Goal: Task Accomplishment & Management: Manage account settings

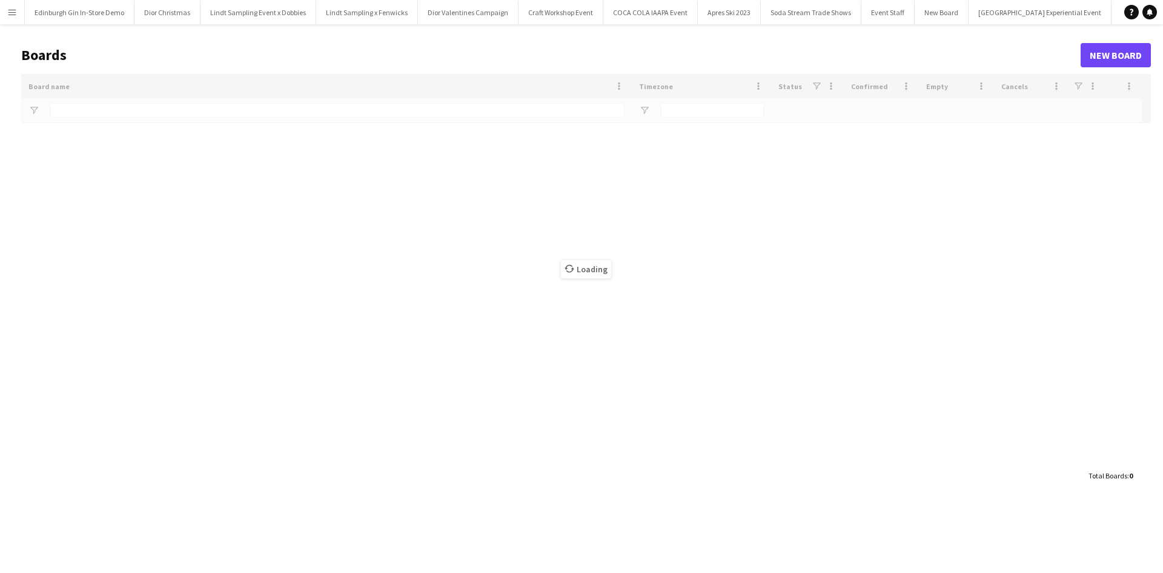
type input "**********"
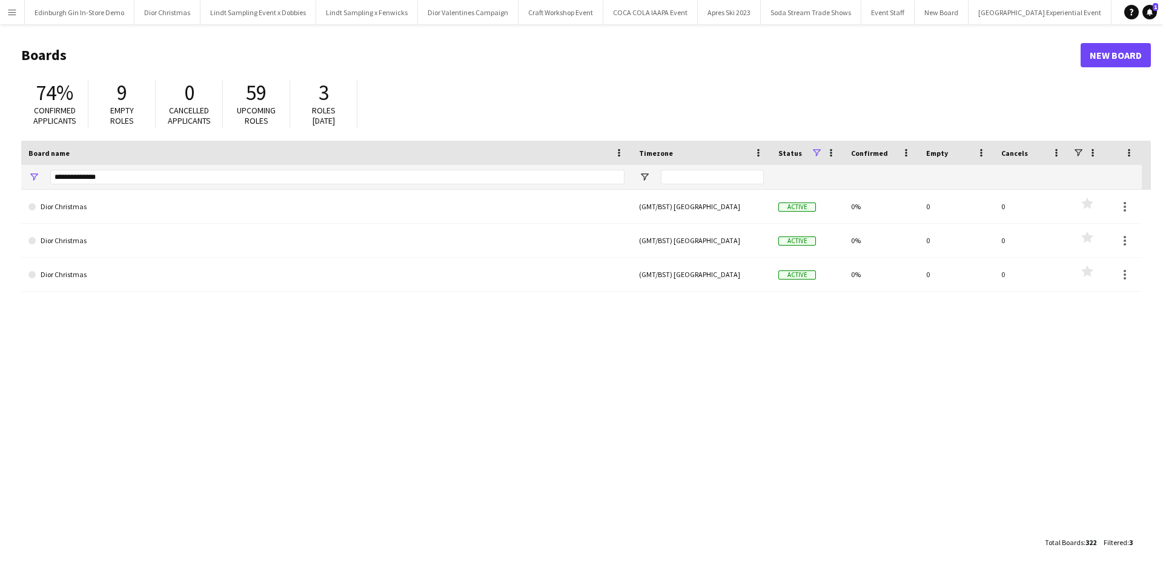
drag, startPoint x: 3, startPoint y: 13, endPoint x: 17, endPoint y: 19, distance: 15.2
click at [6, 12] on button "Menu" at bounding box center [12, 12] width 24 height 24
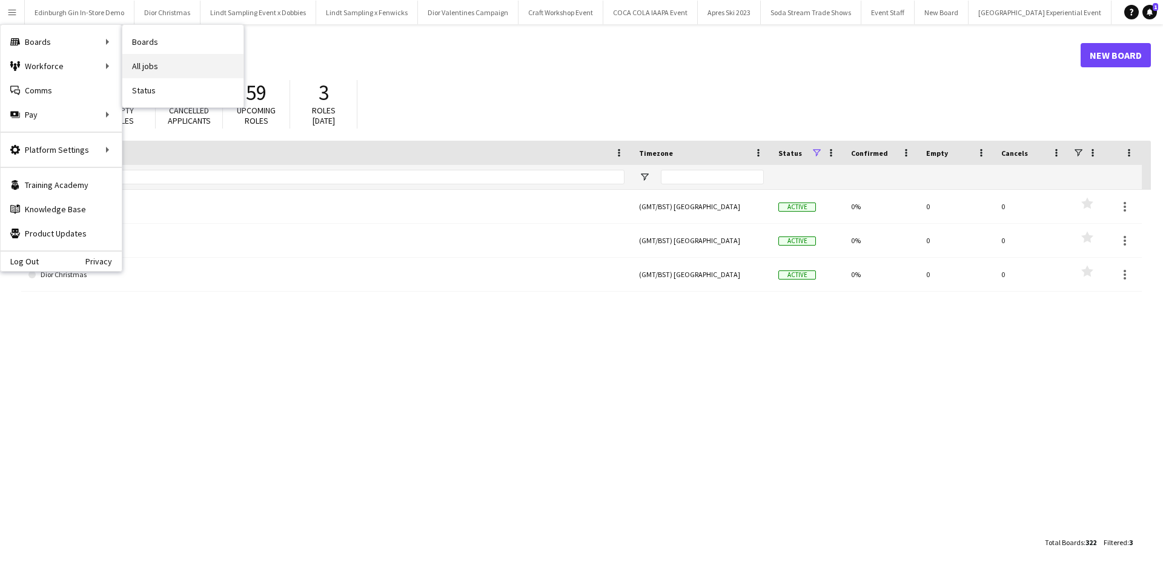
click at [138, 59] on link "All jobs" at bounding box center [182, 66] width 121 height 24
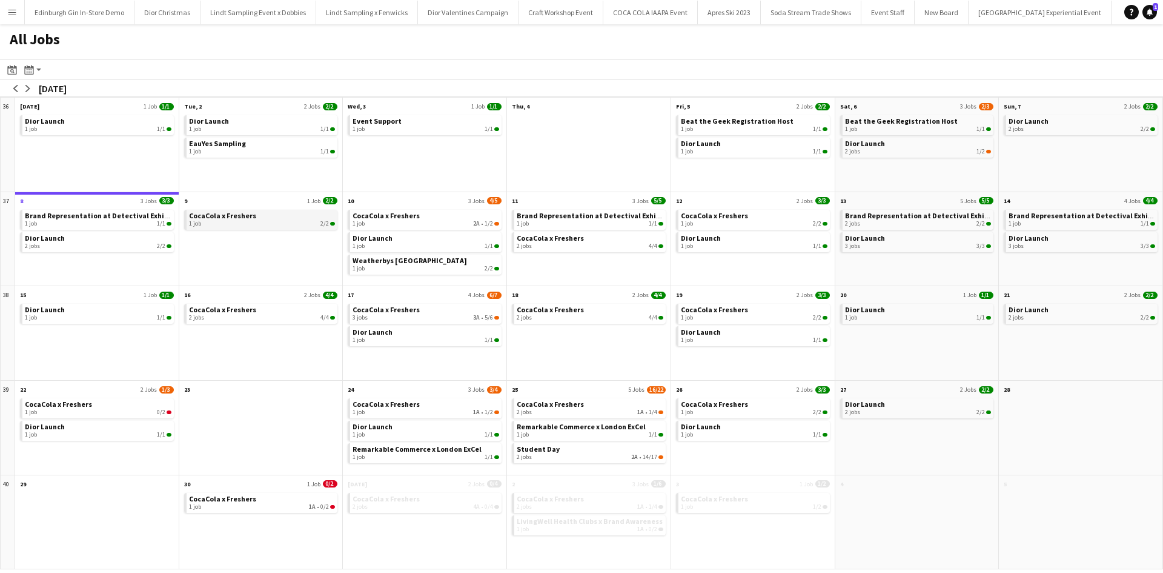
click at [278, 225] on div "1 job 2/2" at bounding box center [262, 223] width 147 height 7
click at [215, 215] on span "CocaCola x Freshers" at bounding box center [222, 215] width 67 height 9
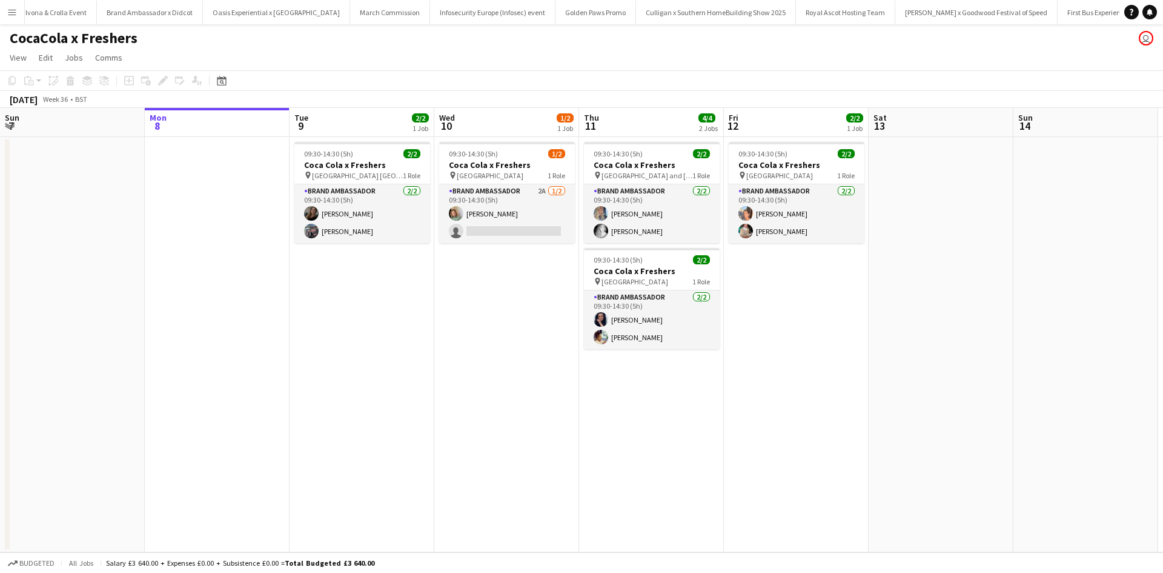
scroll to position [0, 12125]
click at [522, 230] on app-card-role "Brand Ambassador 2A [DATE] 09:30-14:30 (5h) [PERSON_NAME] single-neutral-actions" at bounding box center [507, 213] width 136 height 59
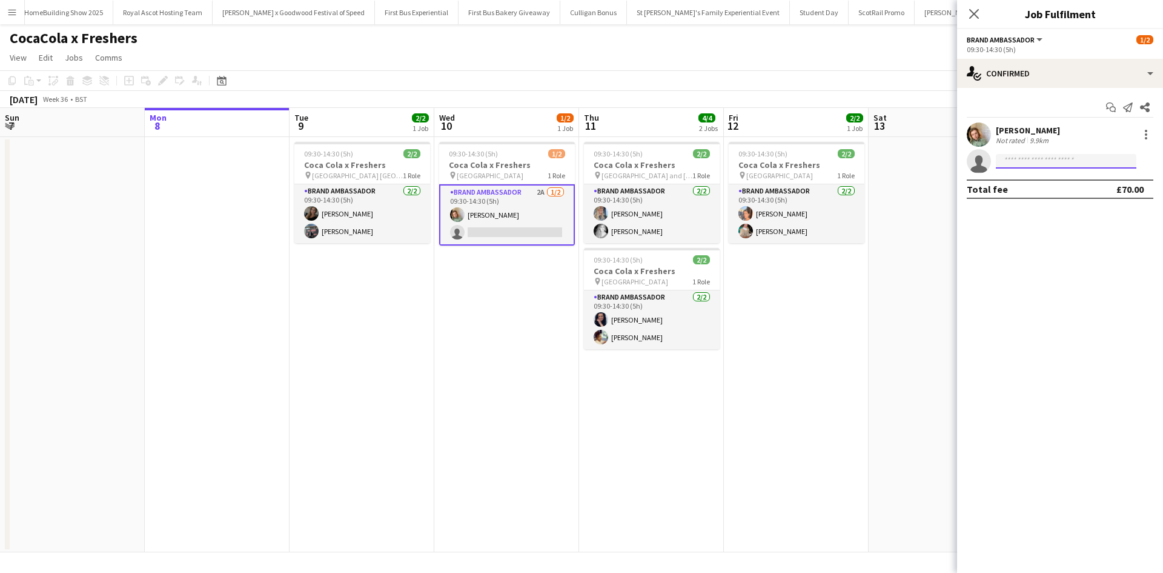
click at [1048, 162] on input at bounding box center [1066, 161] width 141 height 15
type input "*****"
click at [936, 311] on app-date-cell at bounding box center [941, 344] width 145 height 415
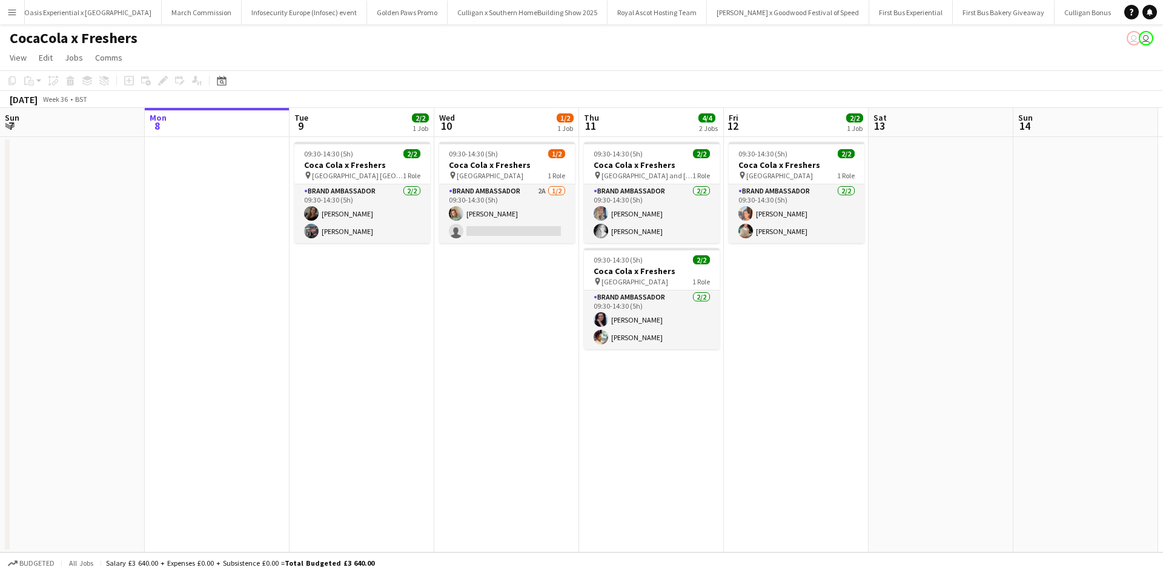
scroll to position [0, 12125]
click at [824, 151] on div "09:30-14:30 (5h) 2/2" at bounding box center [797, 153] width 136 height 9
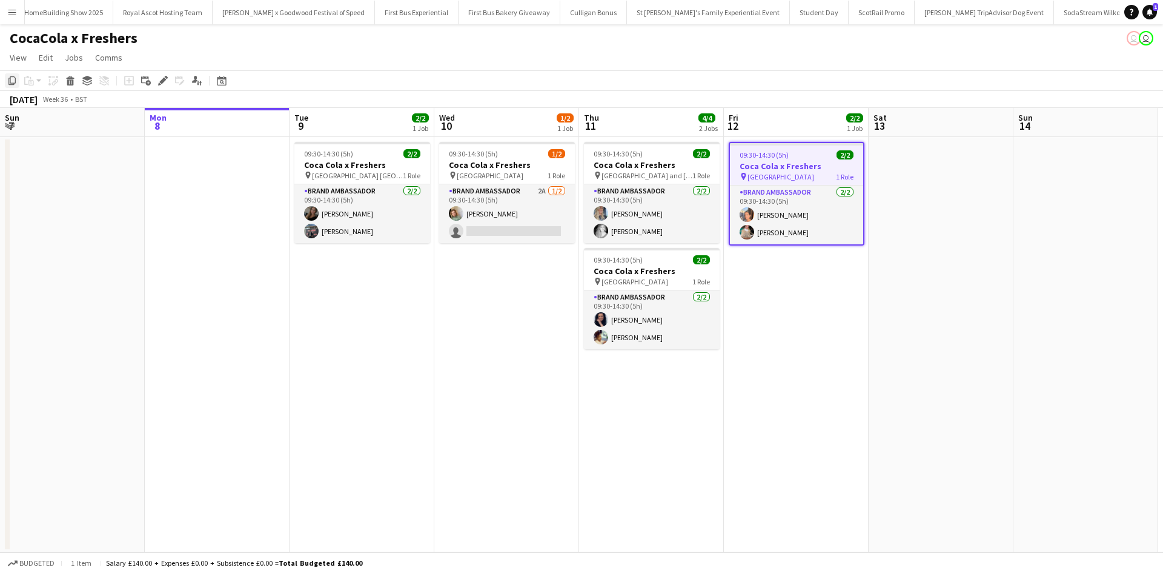
click at [10, 79] on icon "Copy" at bounding box center [12, 81] width 10 height 10
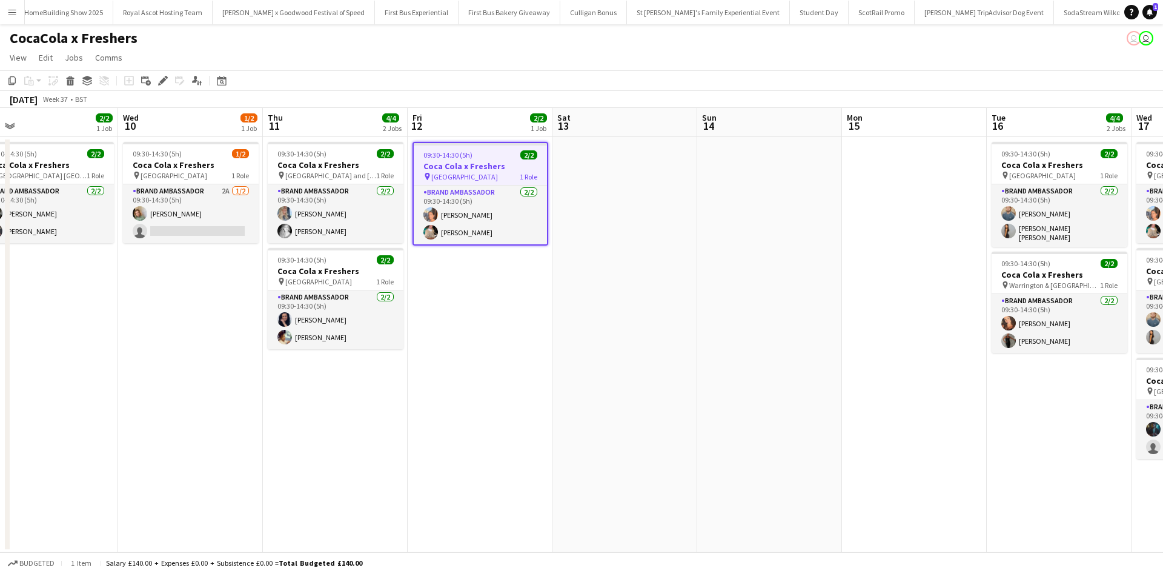
drag, startPoint x: 919, startPoint y: 320, endPoint x: 195, endPoint y: 262, distance: 726.4
click at [168, 259] on app-calendar-viewport "Fri 5 Sat 6 Sun 7 Mon 8 Tue 9 2/2 1 Job Wed 10 1/2 1 Job Thu 11 4/4 2 Jobs Fri …" at bounding box center [581, 330] width 1163 height 444
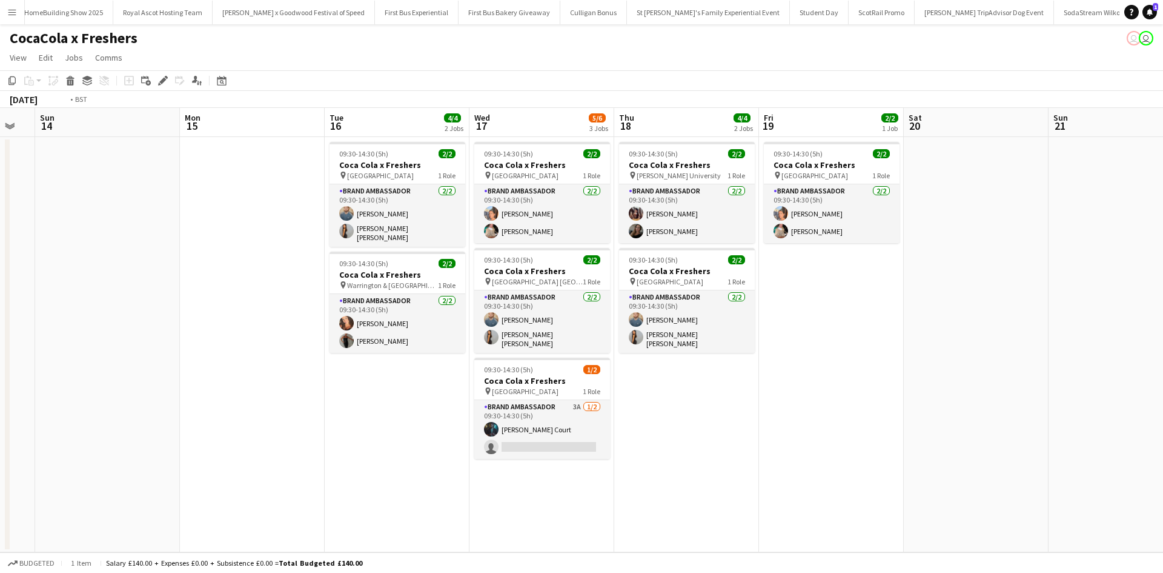
drag, startPoint x: 977, startPoint y: 373, endPoint x: 61, endPoint y: 296, distance: 919.4
click at [65, 298] on app-calendar-viewport "Wed 10 1/2 1 Job Thu 11 4/4 2 Jobs Fri 12 2/2 1 Job Sat 13 Sun 14 Mon 15 Tue 16…" at bounding box center [581, 330] width 1163 height 444
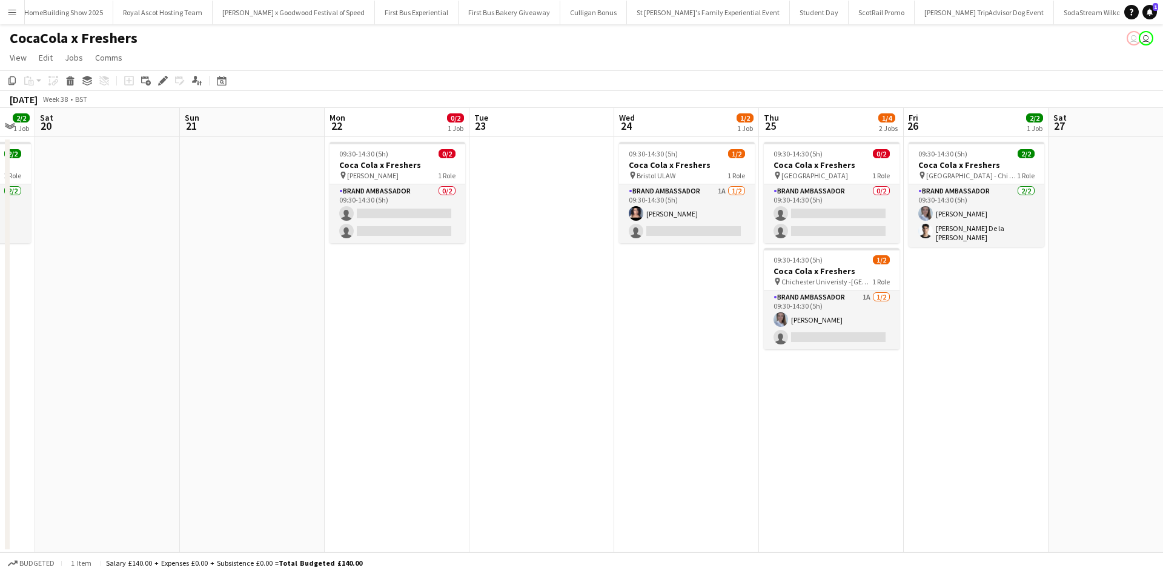
scroll to position [0, 363]
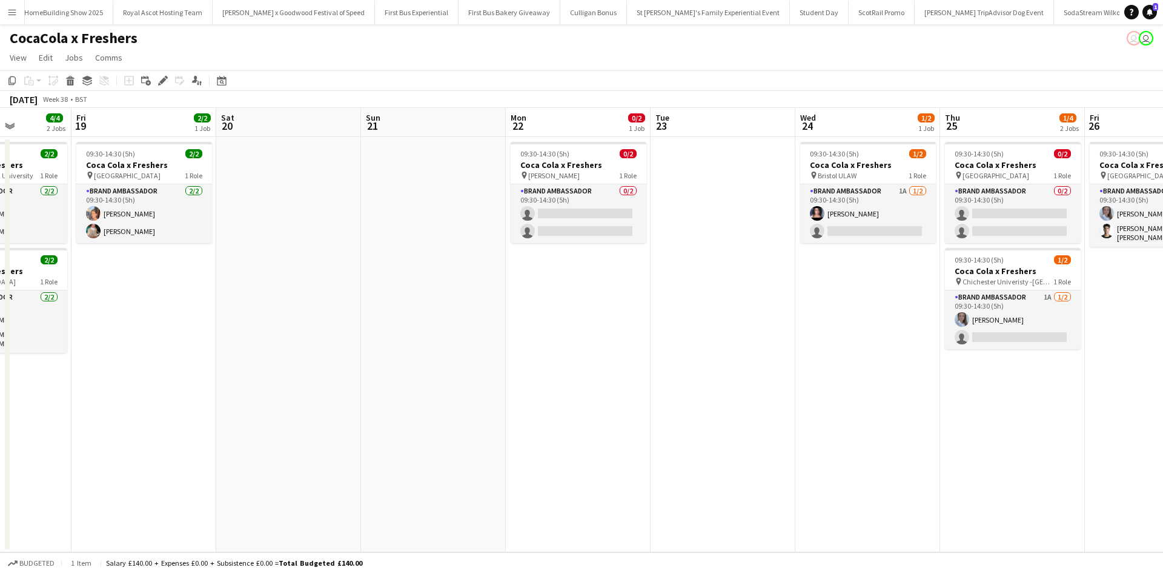
click at [711, 173] on app-date-cell at bounding box center [723, 344] width 145 height 415
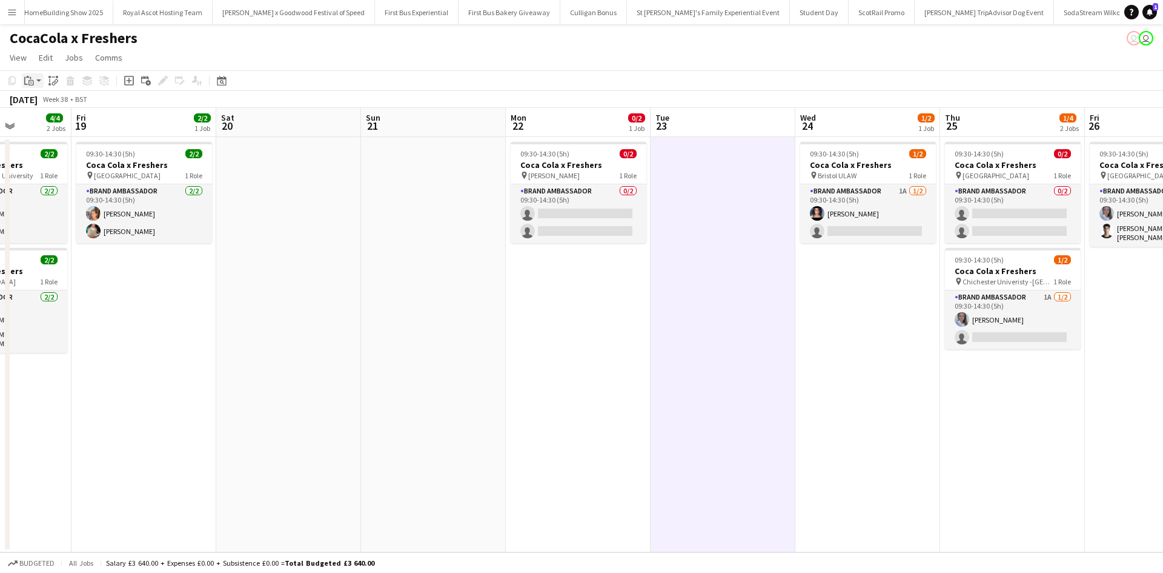
click at [32, 78] on icon "Paste" at bounding box center [29, 81] width 10 height 10
click at [39, 106] on link "Paste Ctrl+V" at bounding box center [89, 103] width 114 height 11
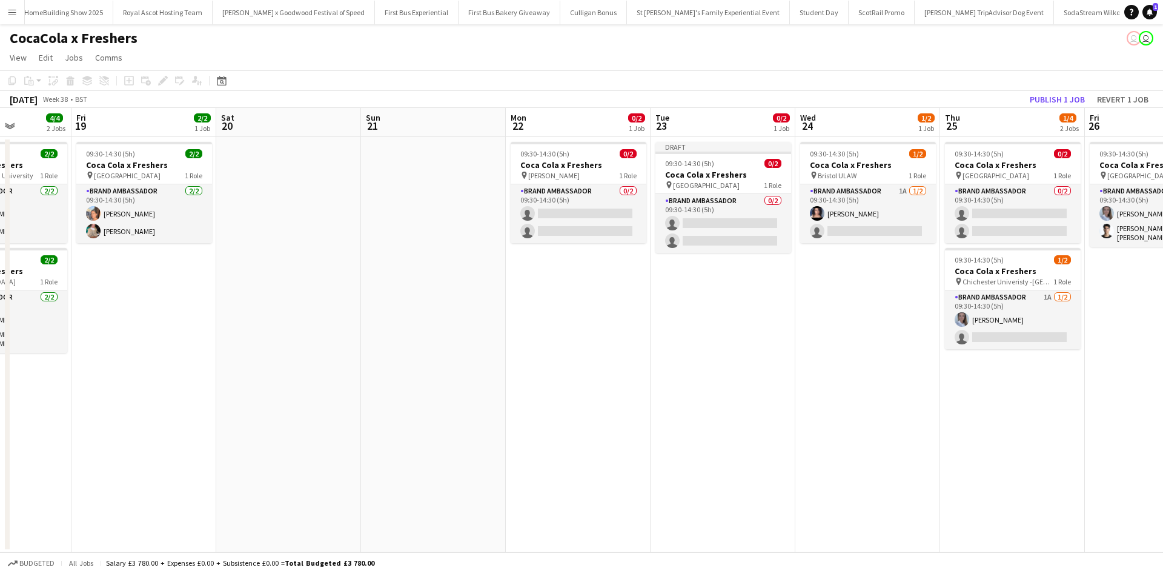
click at [747, 188] on div "pin Greenwich University 1 Role" at bounding box center [724, 185] width 136 height 10
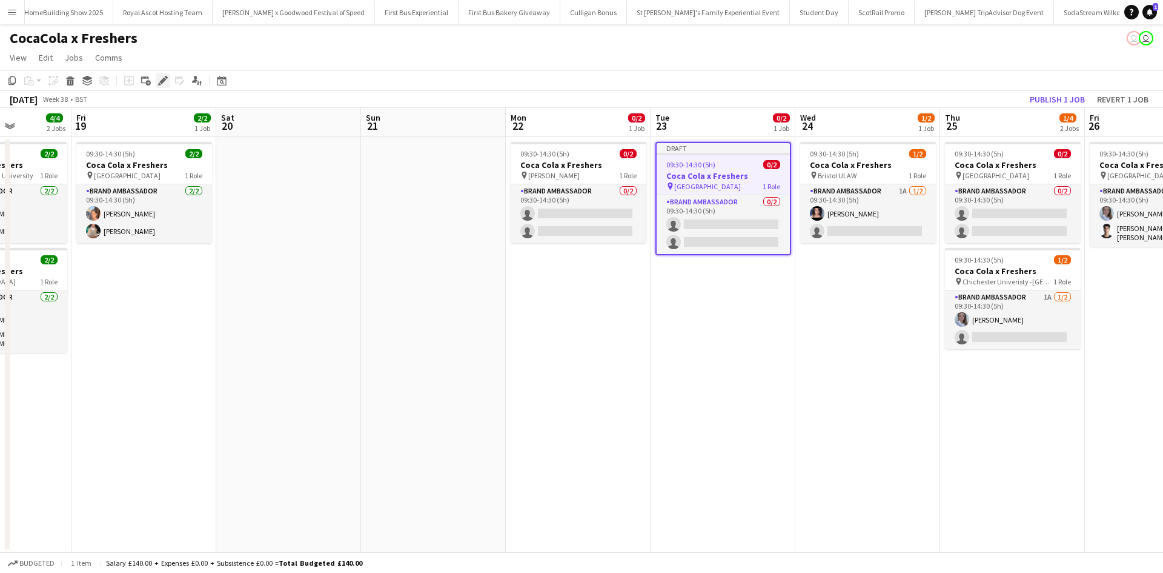
click at [164, 83] on icon "Edit" at bounding box center [163, 81] width 10 height 10
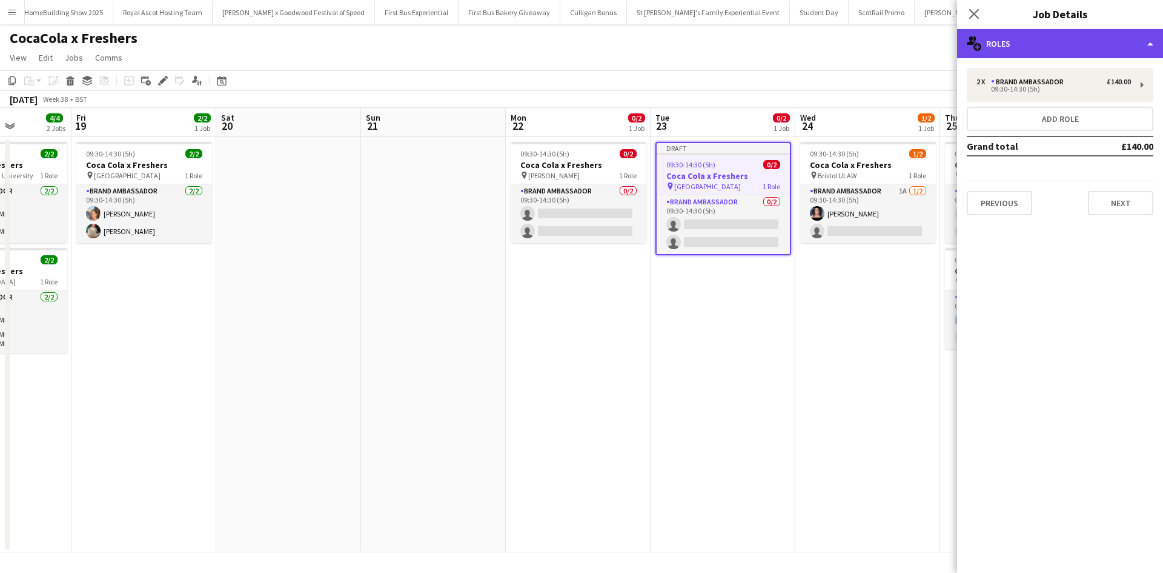
click at [1016, 53] on div "multiple-users-add Roles" at bounding box center [1060, 43] width 206 height 29
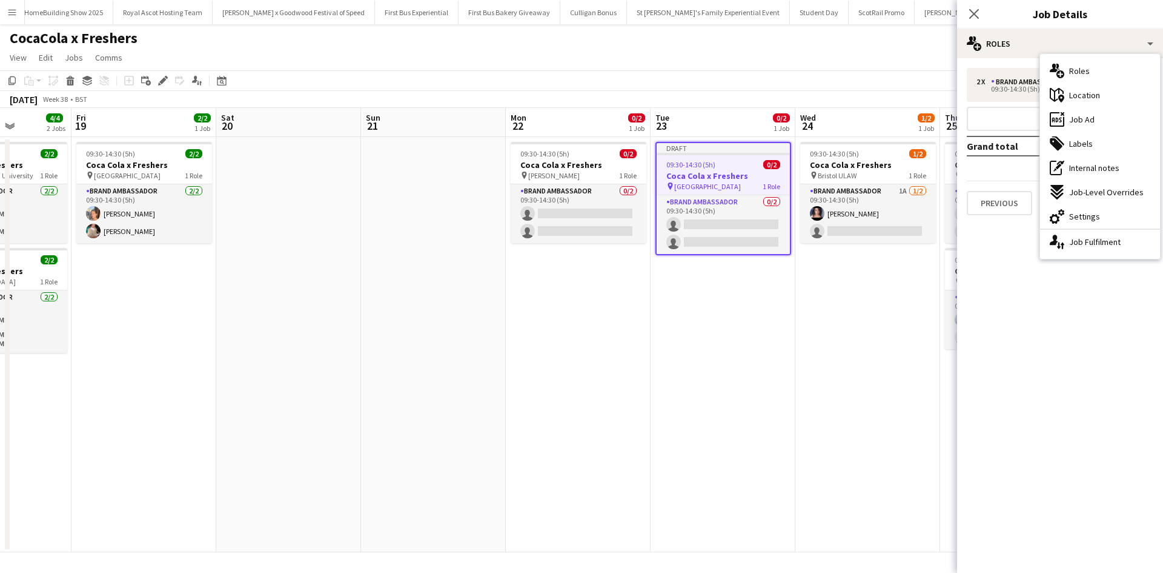
click at [1081, 94] on span "Location" at bounding box center [1085, 95] width 31 height 11
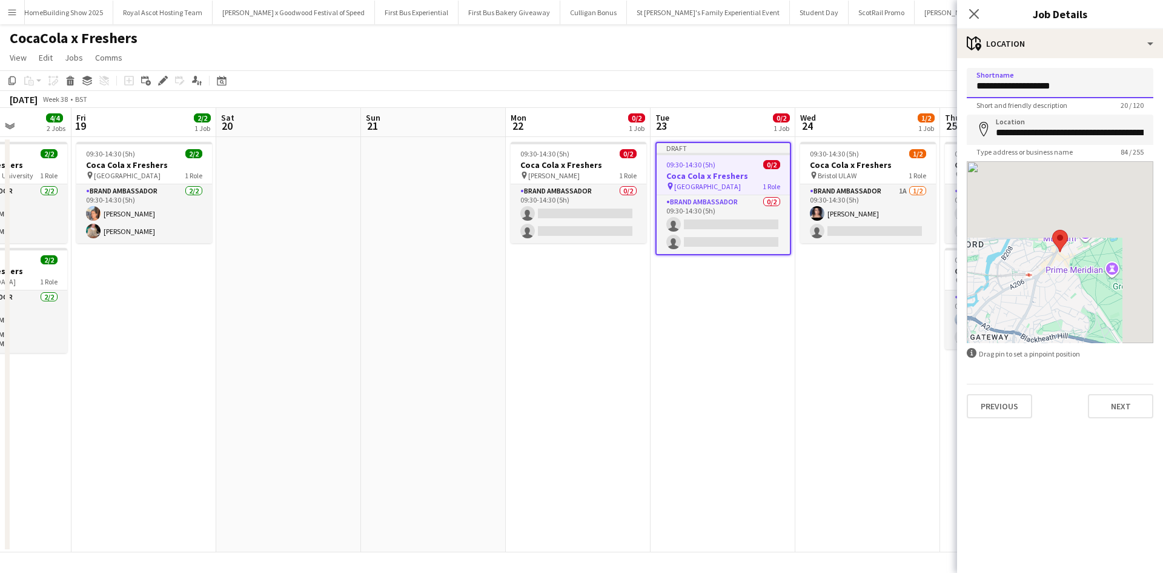
drag, startPoint x: 1073, startPoint y: 87, endPoint x: 948, endPoint y: 89, distance: 125.4
click at [948, 89] on body "Menu Boards Boards Boards All jobs Status Workforce Workforce My Workforce Recr…" at bounding box center [581, 286] width 1163 height 573
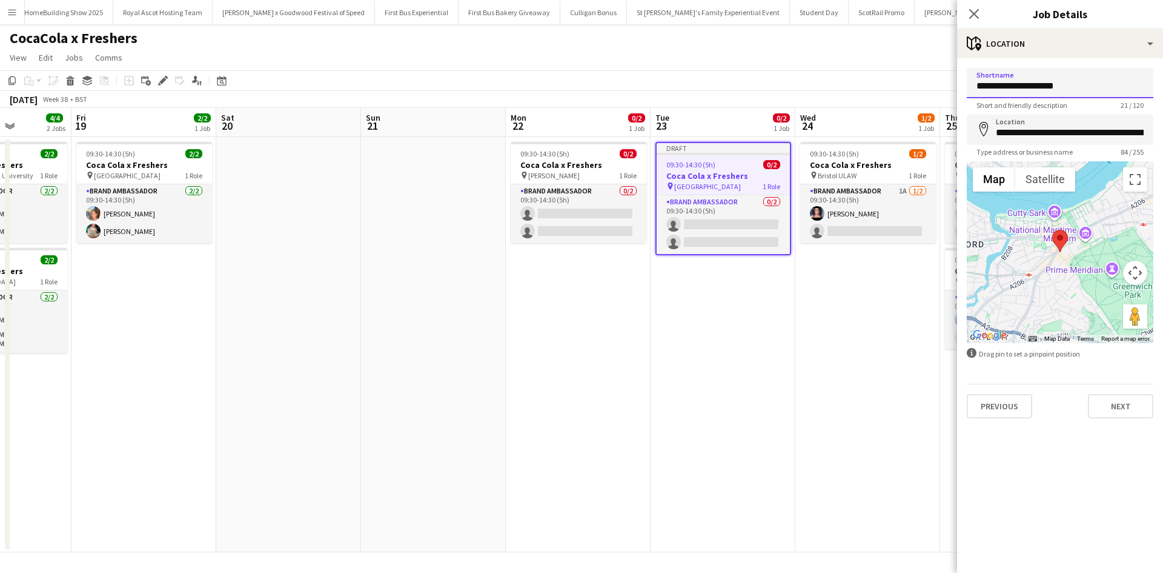
type input "**********"
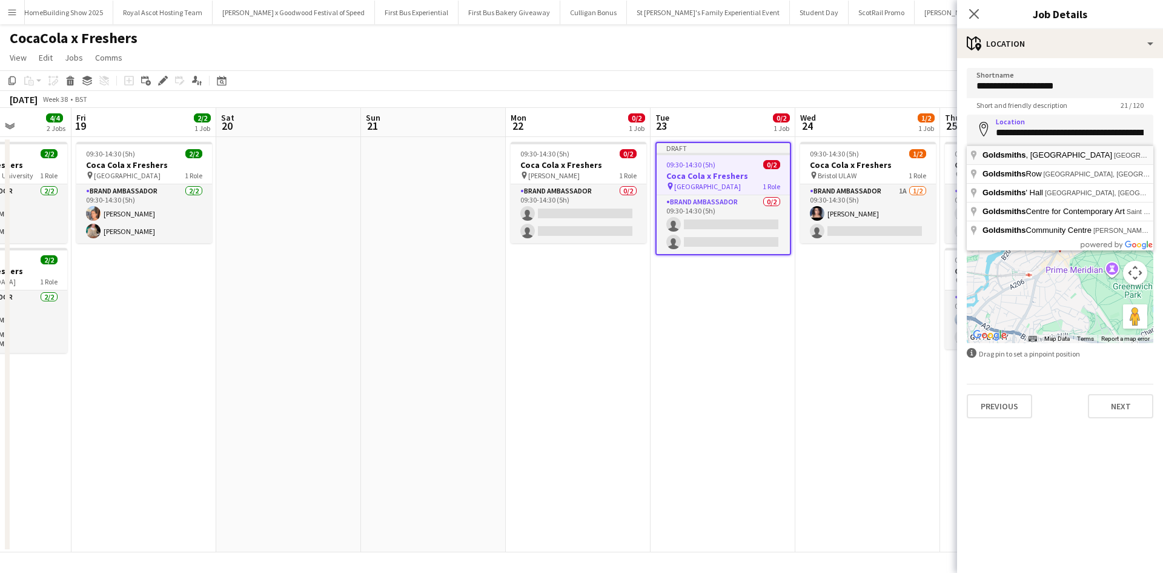
type input "**********"
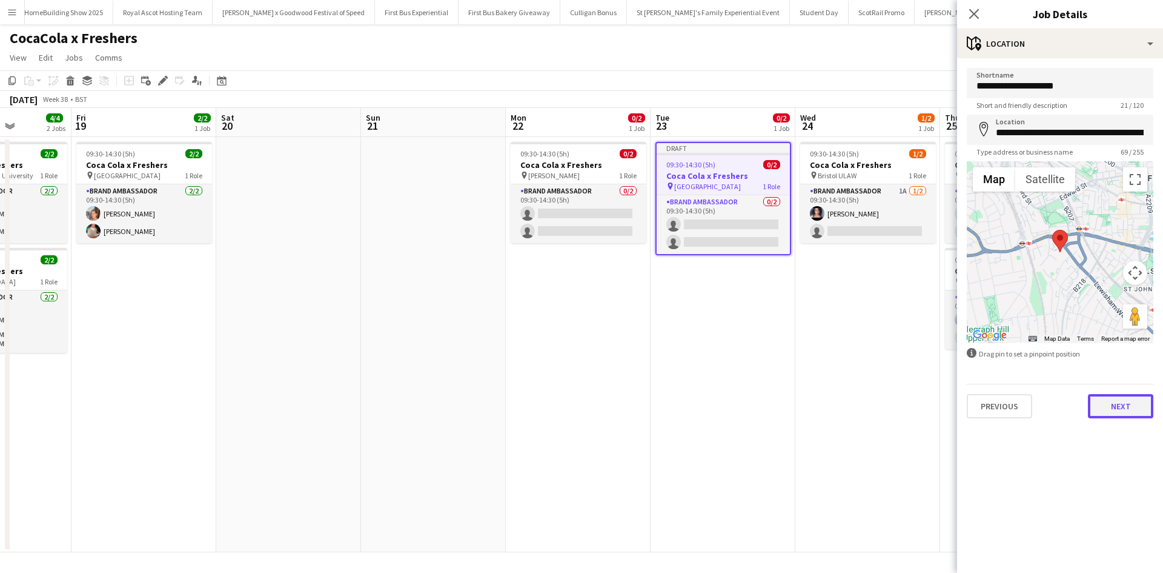
click at [1116, 401] on button "Next" at bounding box center [1120, 406] width 65 height 24
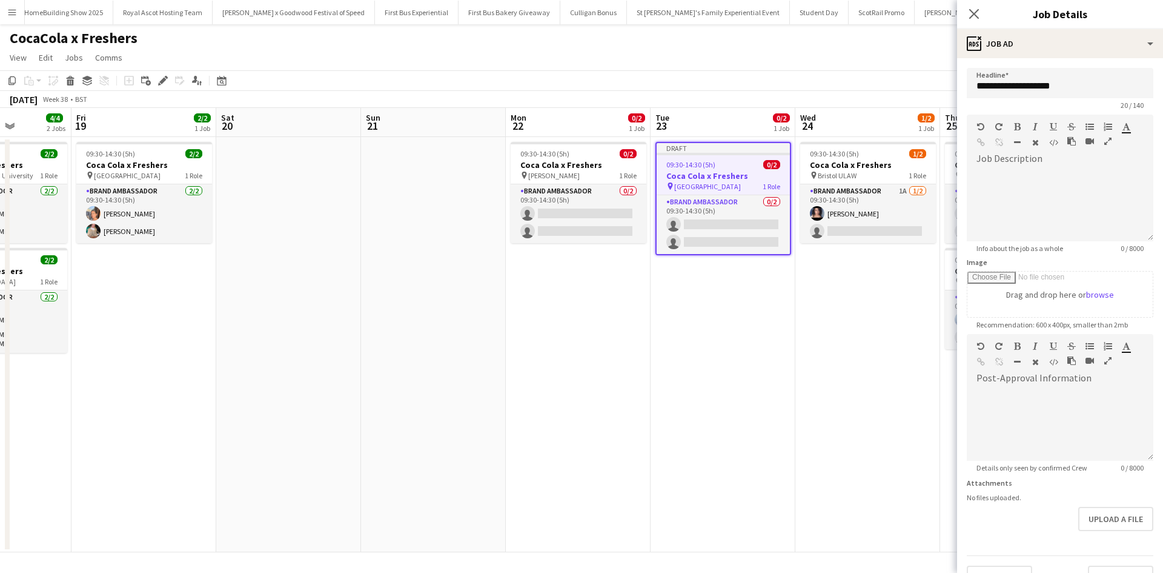
click at [845, 381] on app-date-cell "09:30-14:30 (5h) 1/2 Coca Cola x Freshers pin Bristol ULAW 1 Role Brand Ambassa…" at bounding box center [868, 344] width 145 height 415
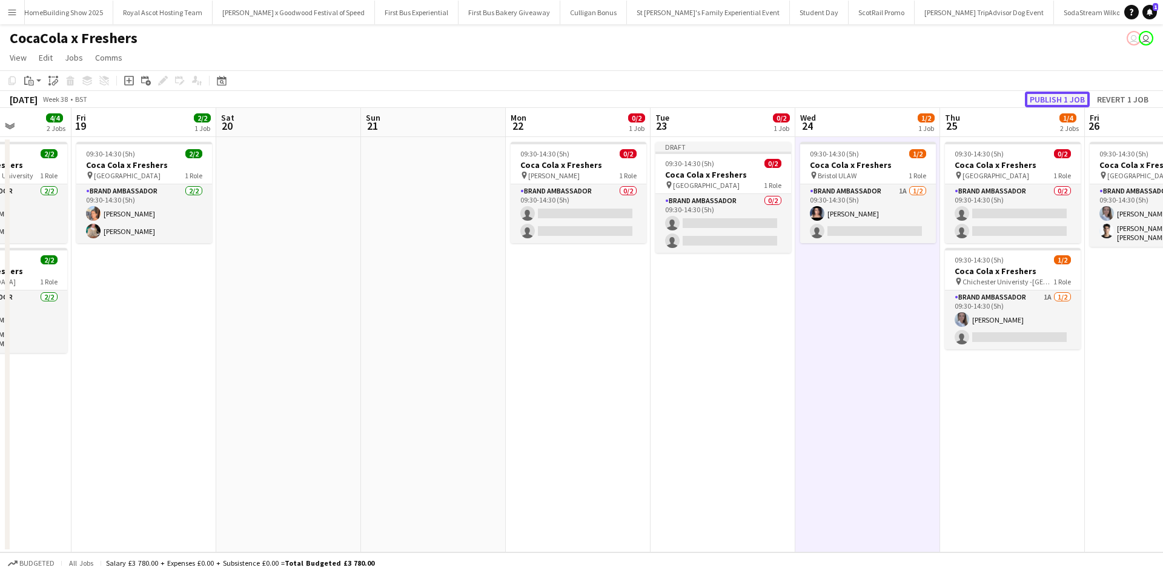
click at [1061, 100] on button "Publish 1 job" at bounding box center [1057, 99] width 65 height 16
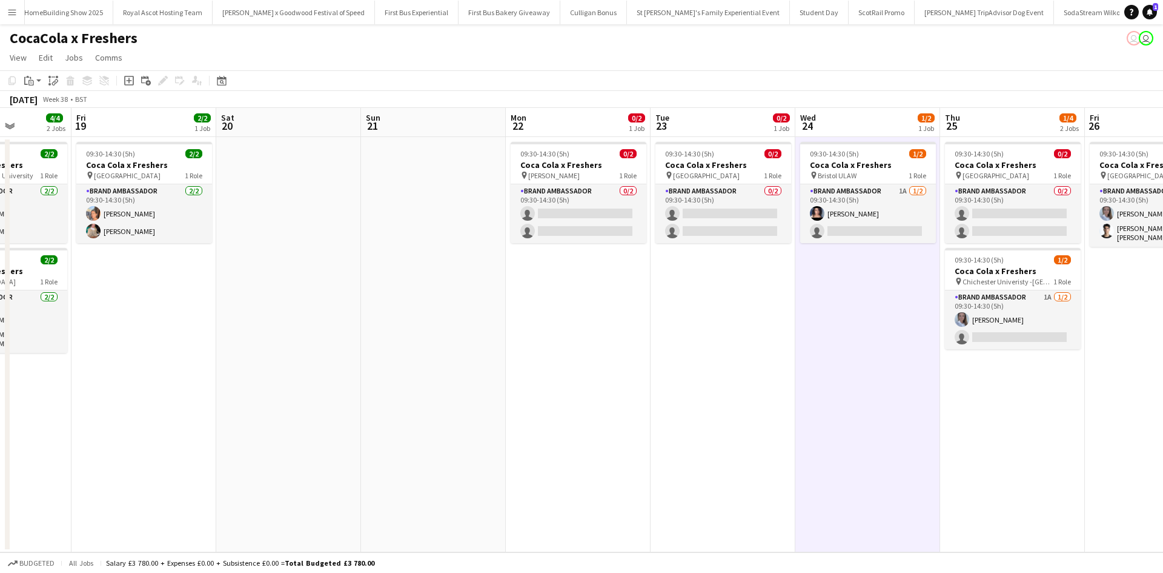
click at [10, 15] on app-icon "Menu" at bounding box center [12, 12] width 10 height 10
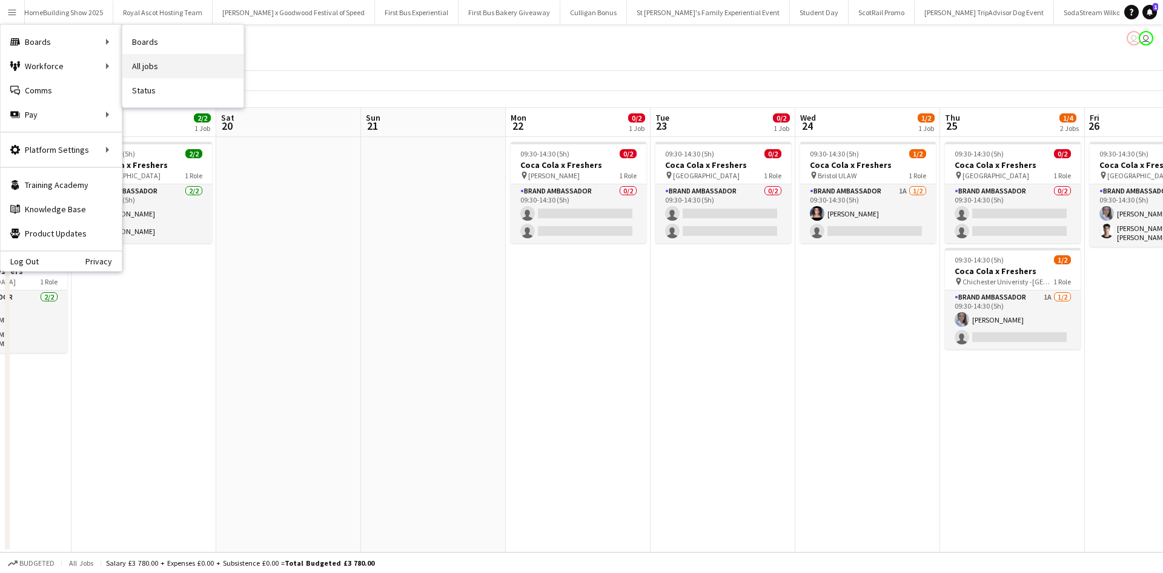
click at [181, 62] on link "All jobs" at bounding box center [182, 66] width 121 height 24
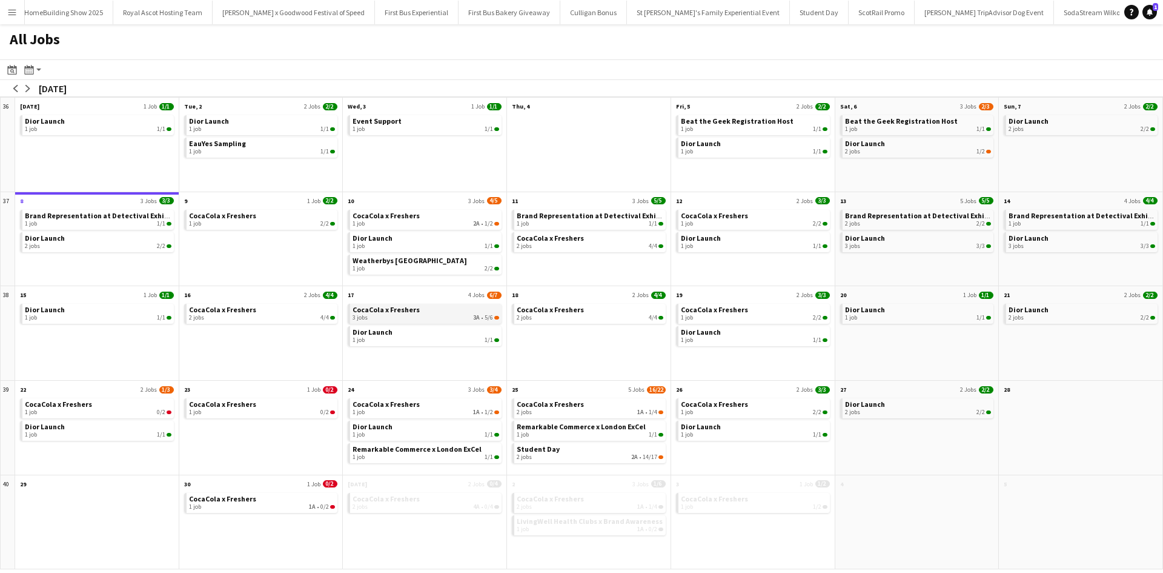
click at [391, 311] on span "CocaCola x Freshers" at bounding box center [386, 309] width 67 height 9
click at [424, 246] on div "1 job 1/1" at bounding box center [426, 245] width 147 height 7
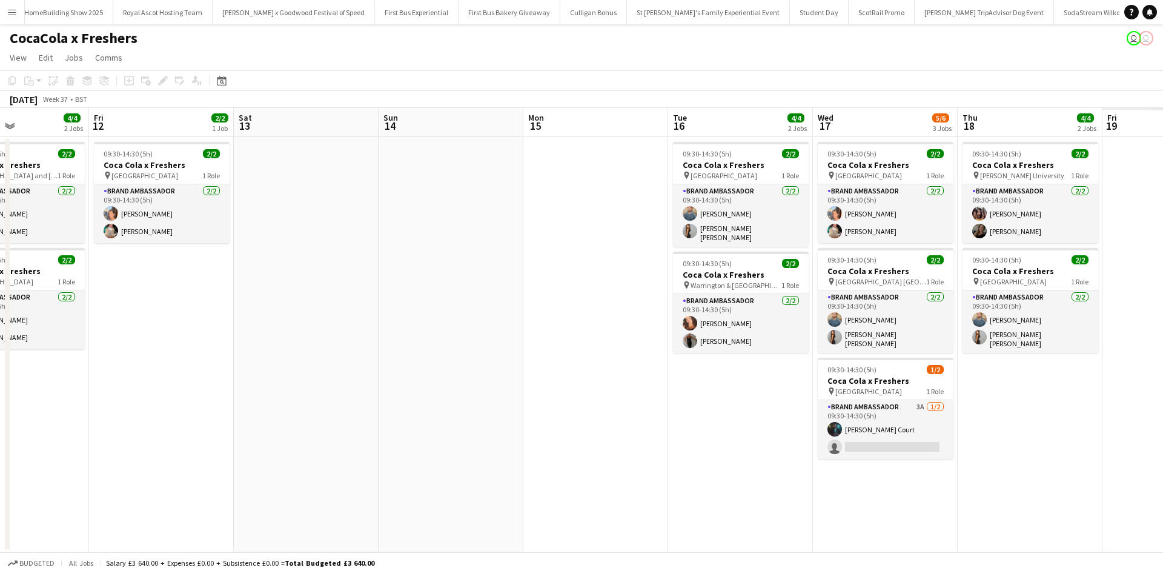
scroll to position [0, 350]
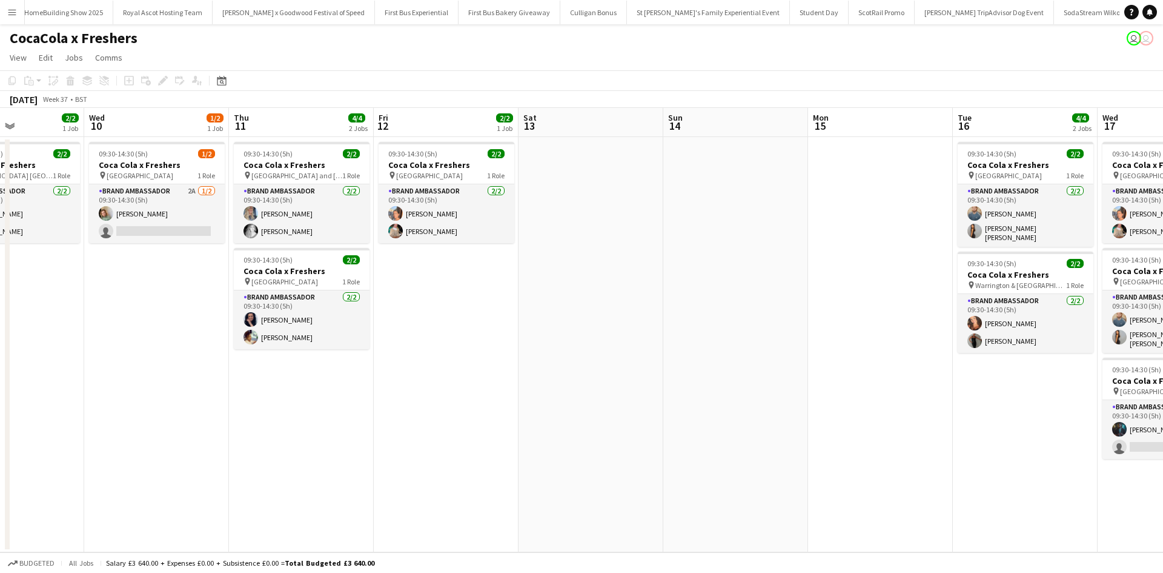
drag, startPoint x: 811, startPoint y: 380, endPoint x: 171, endPoint y: 282, distance: 647.4
click at [171, 282] on app-calendar-viewport "Sun 7 Mon 8 Tue 9 2/2 1 Job Wed 10 1/2 1 Job Thu 11 4/4 2 Jobs Fri 12 2/2 1 Job…" at bounding box center [581, 330] width 1163 height 444
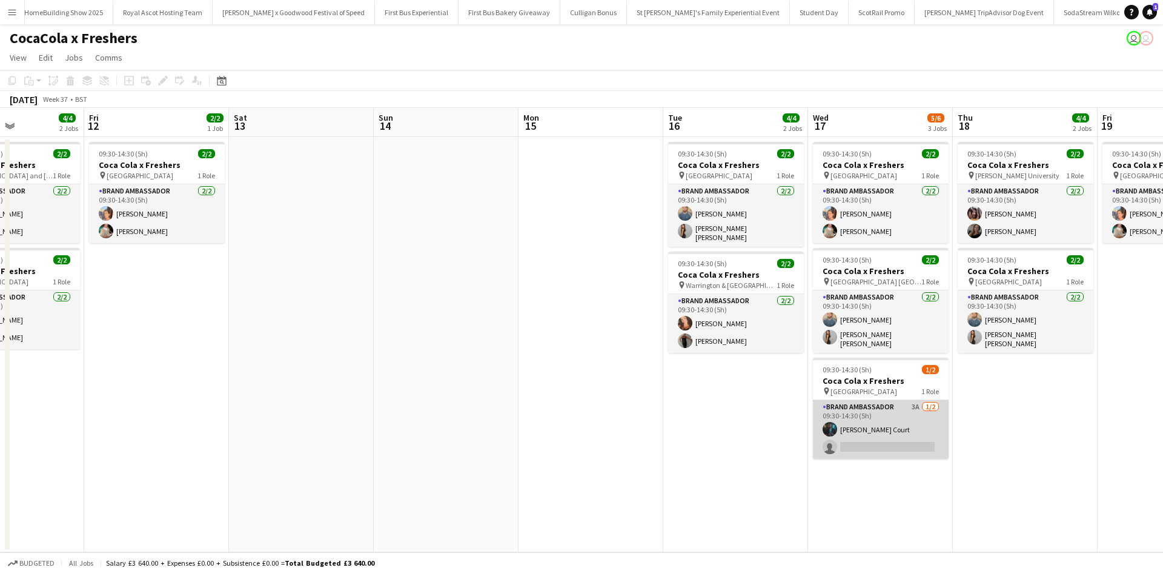
click at [902, 422] on app-card-role "Brand Ambassador 3A 1/2 09:30-14:30 (5h) Craig Court single-neutral-actions" at bounding box center [881, 429] width 136 height 59
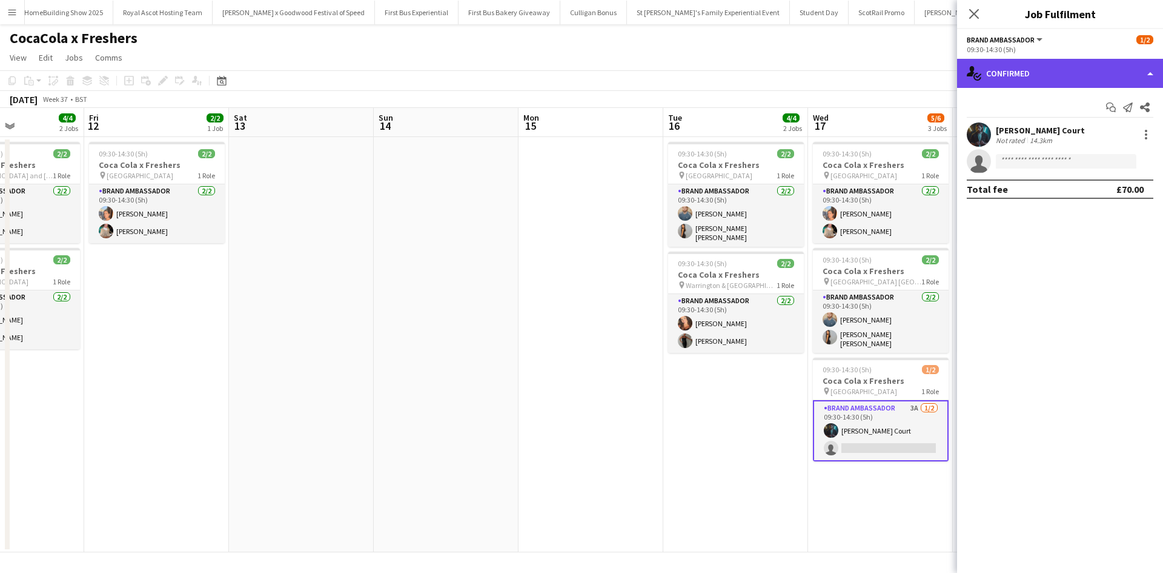
click at [1070, 75] on div "single-neutral-actions-check-2 Confirmed" at bounding box center [1060, 73] width 206 height 29
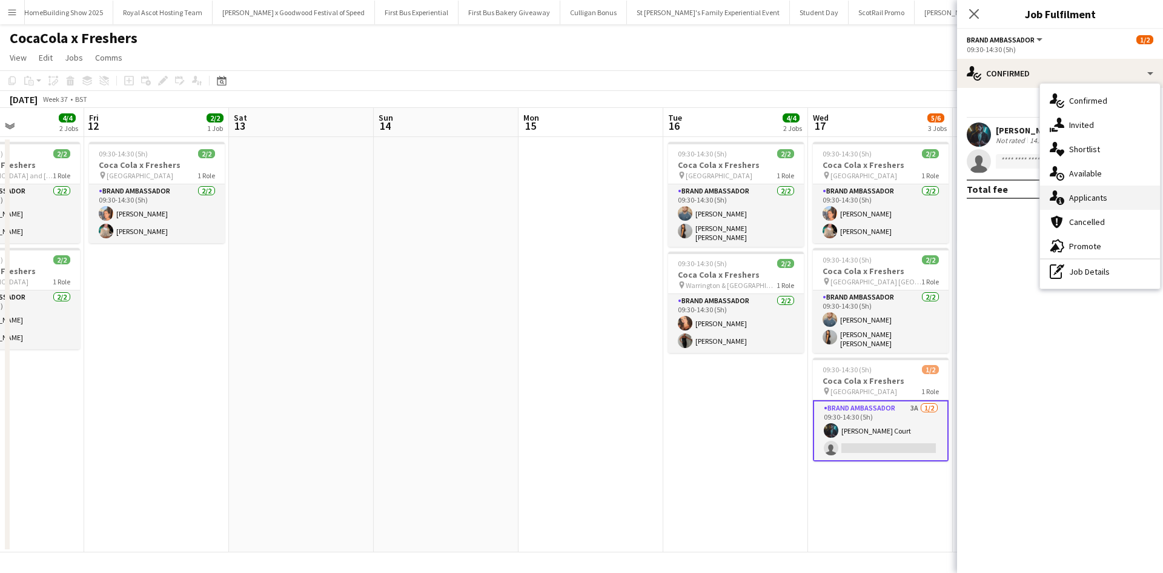
click at [1072, 196] on span "Applicants" at bounding box center [1089, 197] width 38 height 11
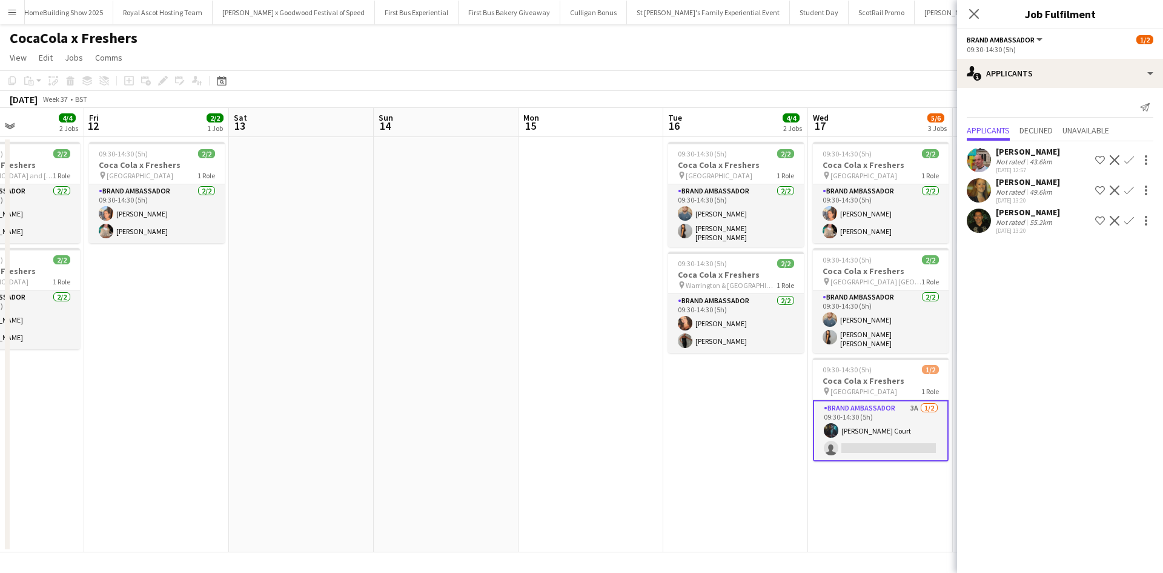
click at [1033, 182] on div "Joanne Miller" at bounding box center [1028, 181] width 64 height 11
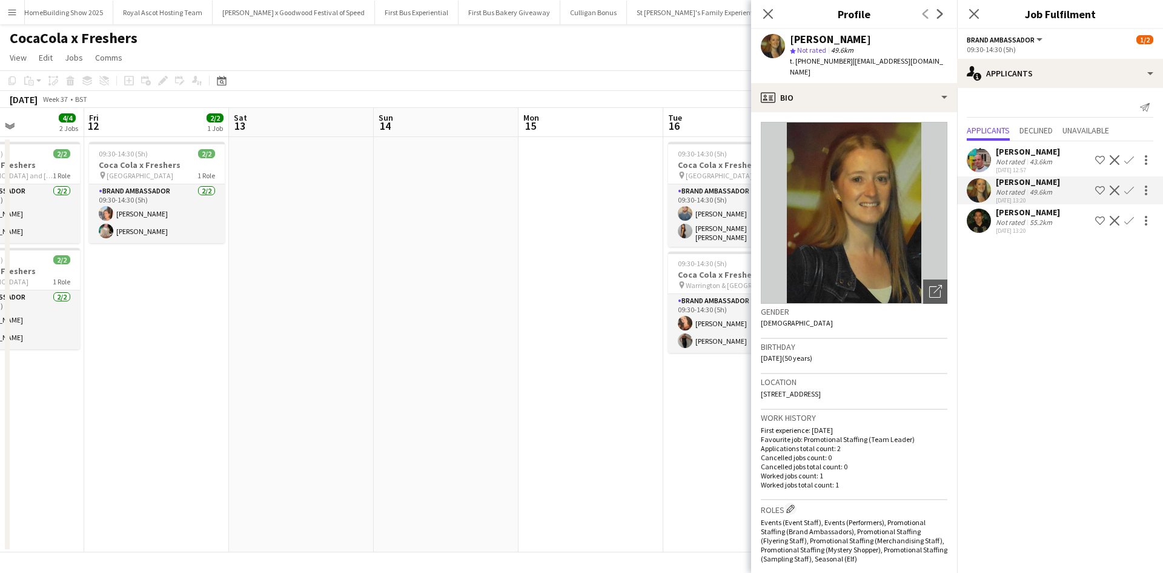
drag, startPoint x: 936, startPoint y: 382, endPoint x: 907, endPoint y: 382, distance: 28.5
click at [907, 382] on div "Location ST5 4BB, 9 thames road,, Newcastle under lyme, St5 4bb" at bounding box center [854, 391] width 187 height 35
copy span "St5 4bb"
click at [637, 424] on app-date-cell at bounding box center [591, 344] width 145 height 415
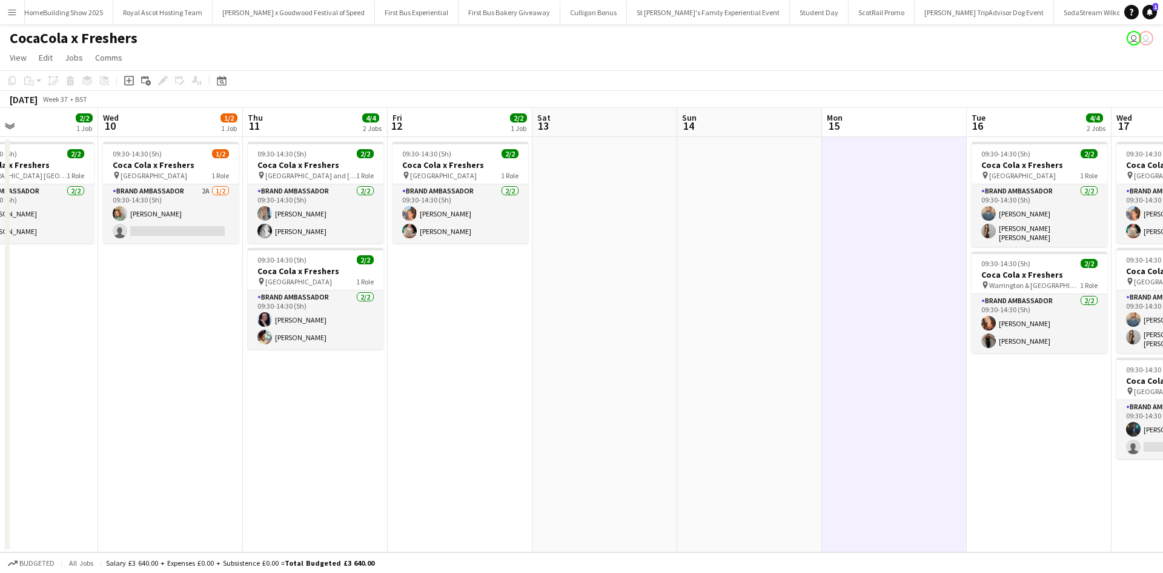
drag, startPoint x: 312, startPoint y: 416, endPoint x: 626, endPoint y: 418, distance: 313.9
click at [633, 418] on app-calendar-viewport "Sun 7 Mon 8 Tue 9 2/2 1 Job Wed 10 1/2 1 Job Thu 11 4/4 2 Jobs Fri 12 2/2 1 Job…" at bounding box center [581, 330] width 1163 height 444
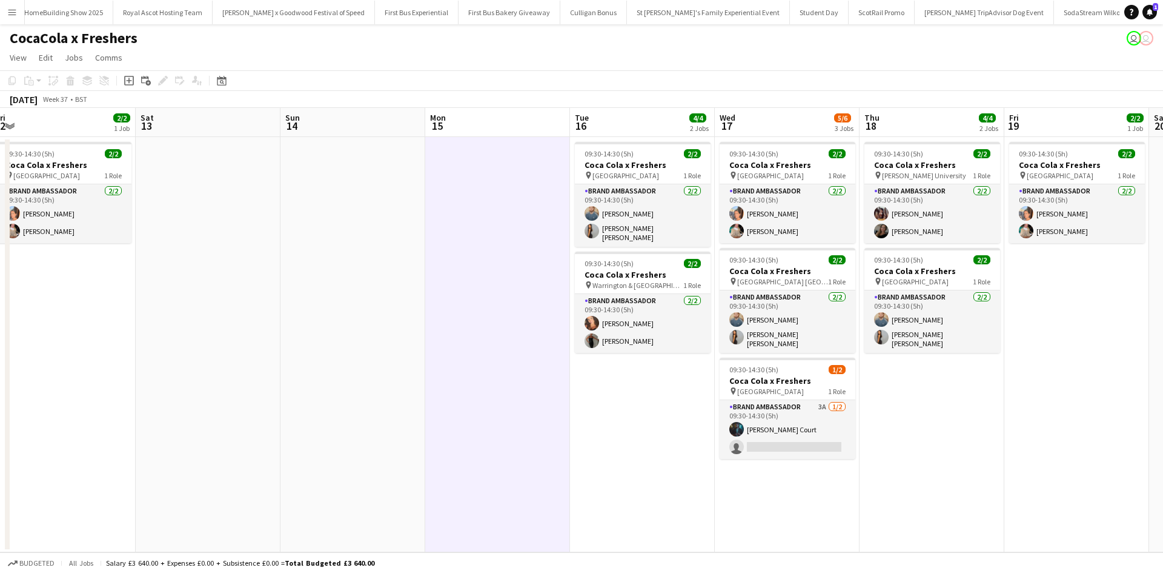
scroll to position [0, 378]
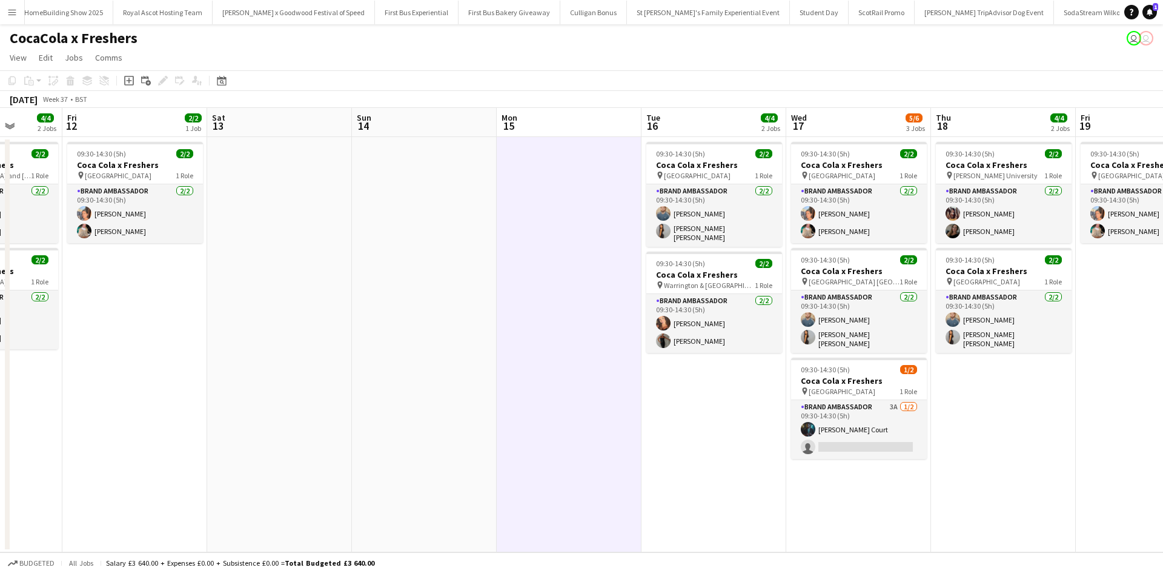
drag, startPoint x: 916, startPoint y: 437, endPoint x: 276, endPoint y: 360, distance: 645.1
click at [276, 361] on app-calendar-viewport "Tue 9 2/2 1 Job Wed 10 1/2 1 Job Thu 11 4/4 2 Jobs Fri 12 2/2 1 Job Sat 13 Sun …" at bounding box center [581, 330] width 1163 height 444
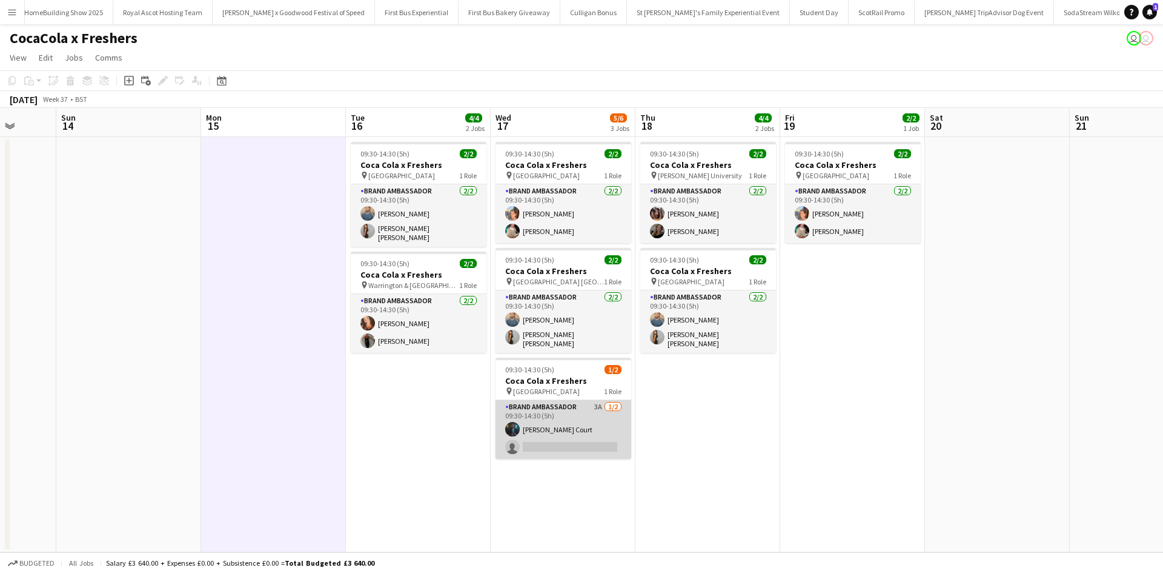
click at [534, 422] on app-card-role "Brand Ambassador 3A 1/2 09:30-14:30 (5h) Craig Court single-neutral-actions" at bounding box center [564, 429] width 136 height 59
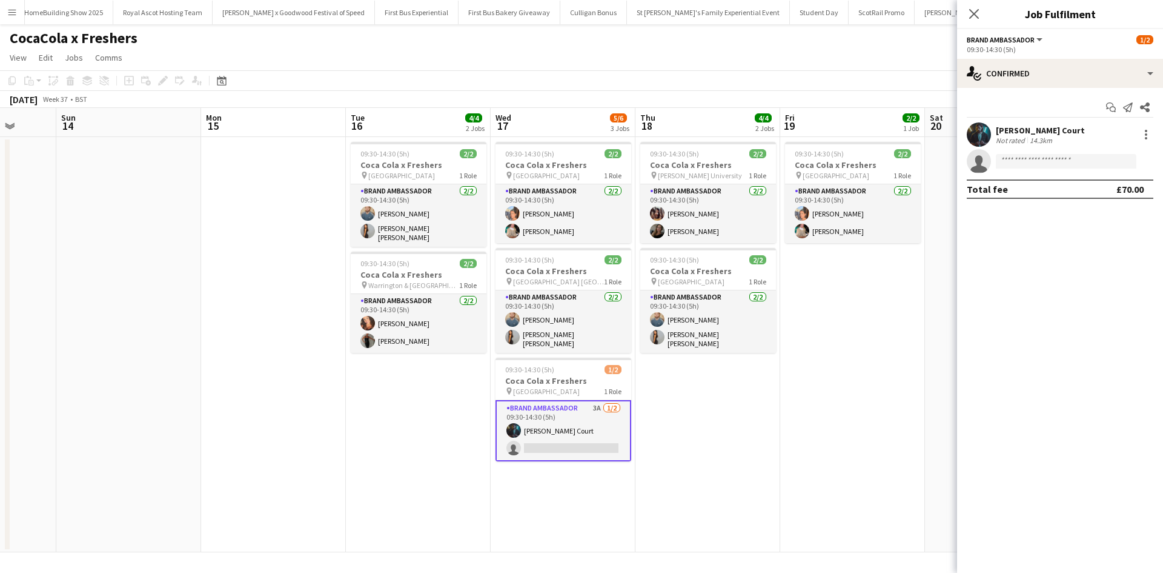
click at [1026, 127] on div "Craig Court" at bounding box center [1040, 130] width 89 height 11
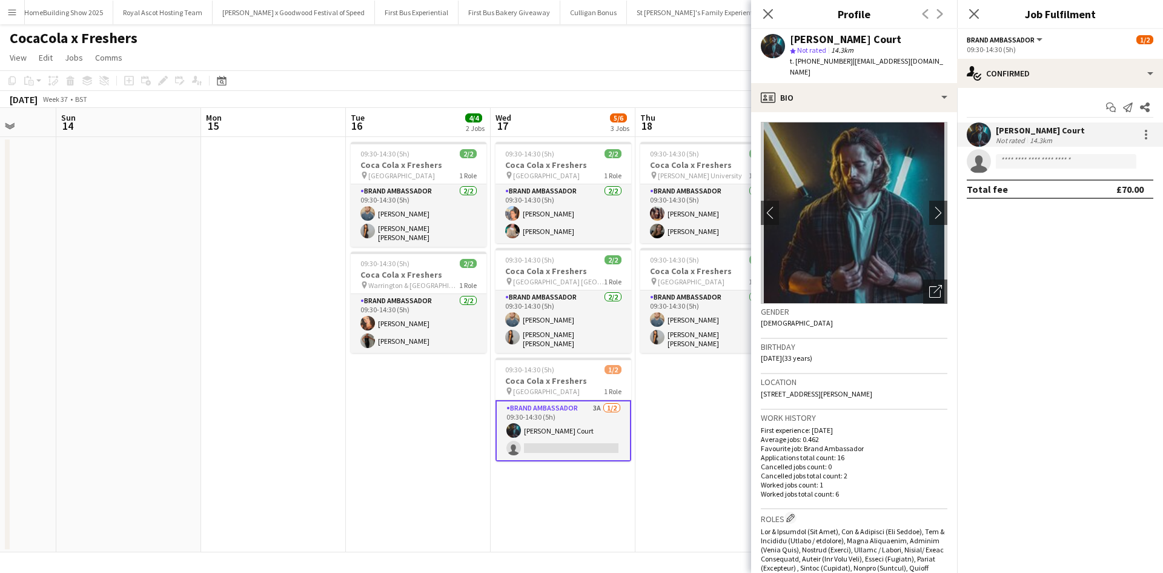
drag, startPoint x: 863, startPoint y: 379, endPoint x: 896, endPoint y: 382, distance: 32.8
click at [896, 382] on div "Location 24 Simcox Gardens, Birmingham, B32 3RX" at bounding box center [854, 391] width 187 height 35
copy span "B32 3RX"
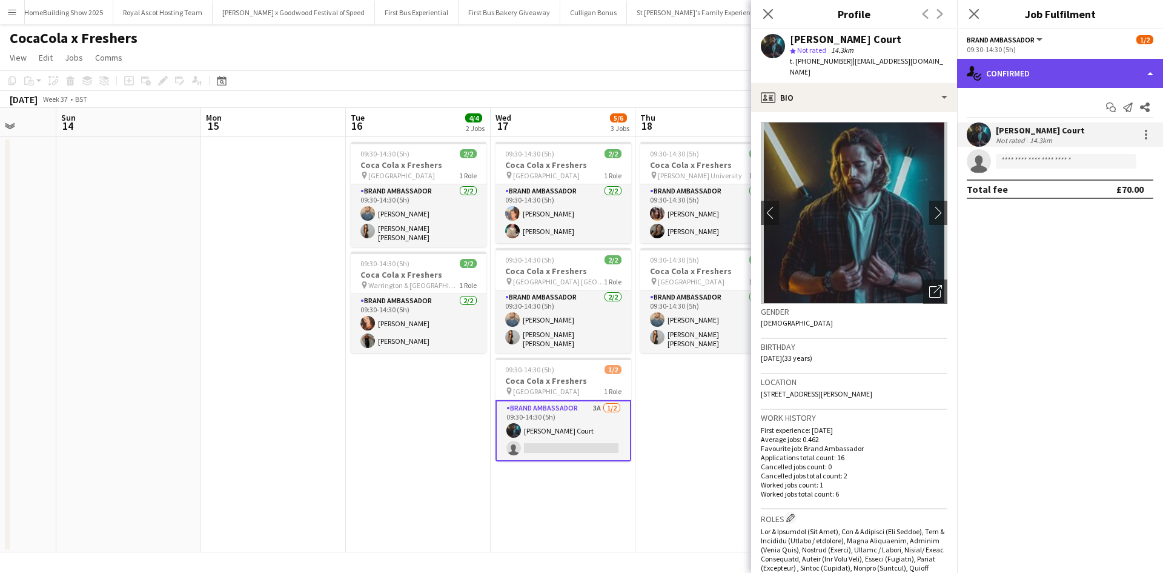
click at [1021, 73] on div "single-neutral-actions-check-2 Confirmed" at bounding box center [1060, 73] width 206 height 29
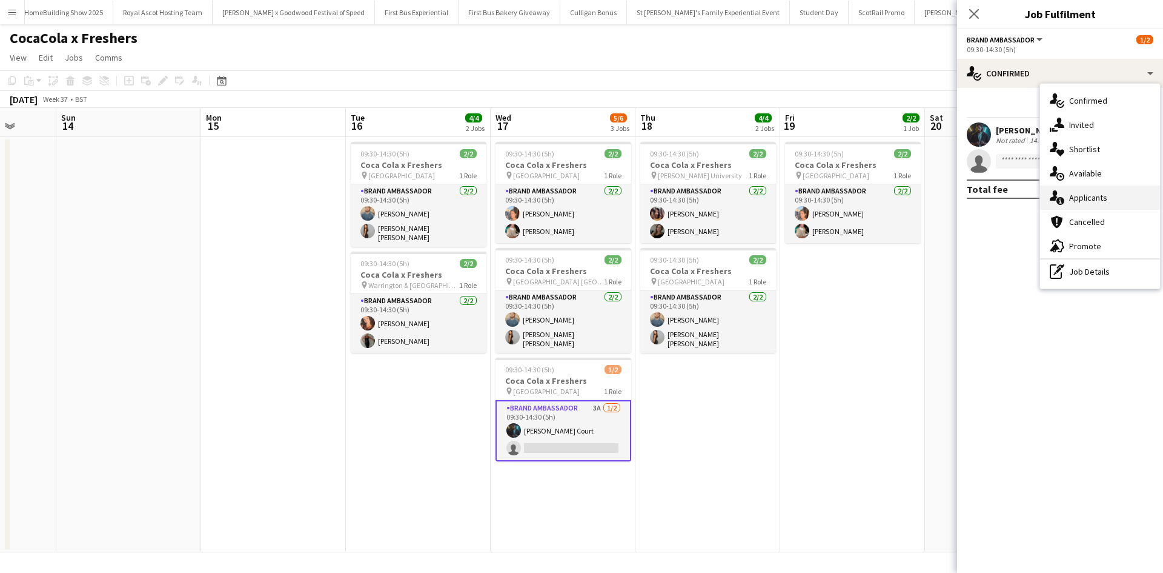
click at [1088, 204] on div "single-neutral-actions-information Applicants" at bounding box center [1100, 197] width 120 height 24
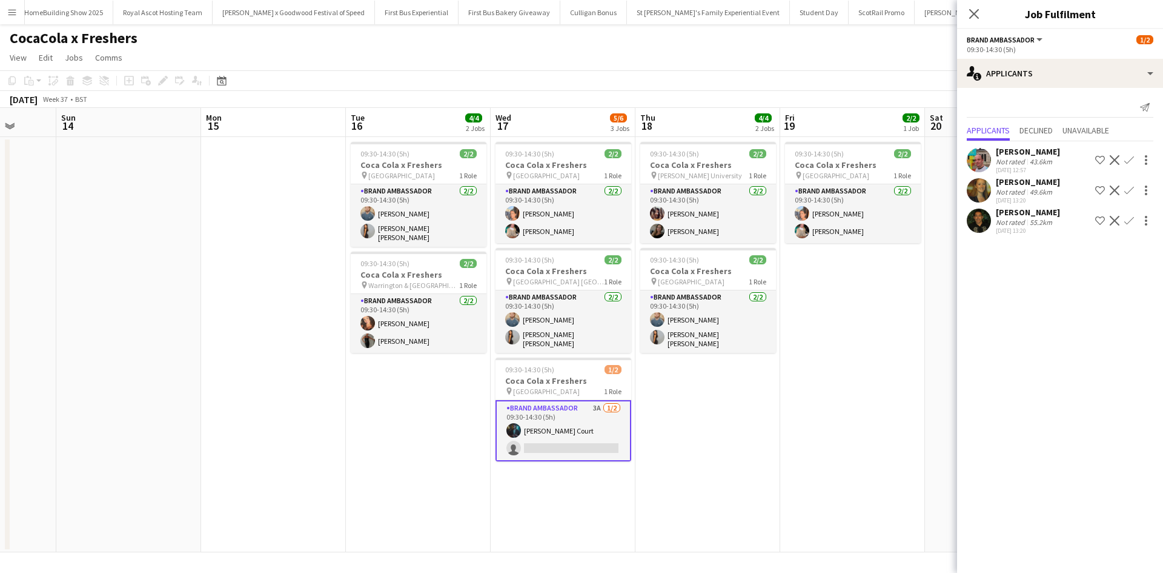
click at [1033, 182] on div "Joanne Miller" at bounding box center [1028, 181] width 64 height 11
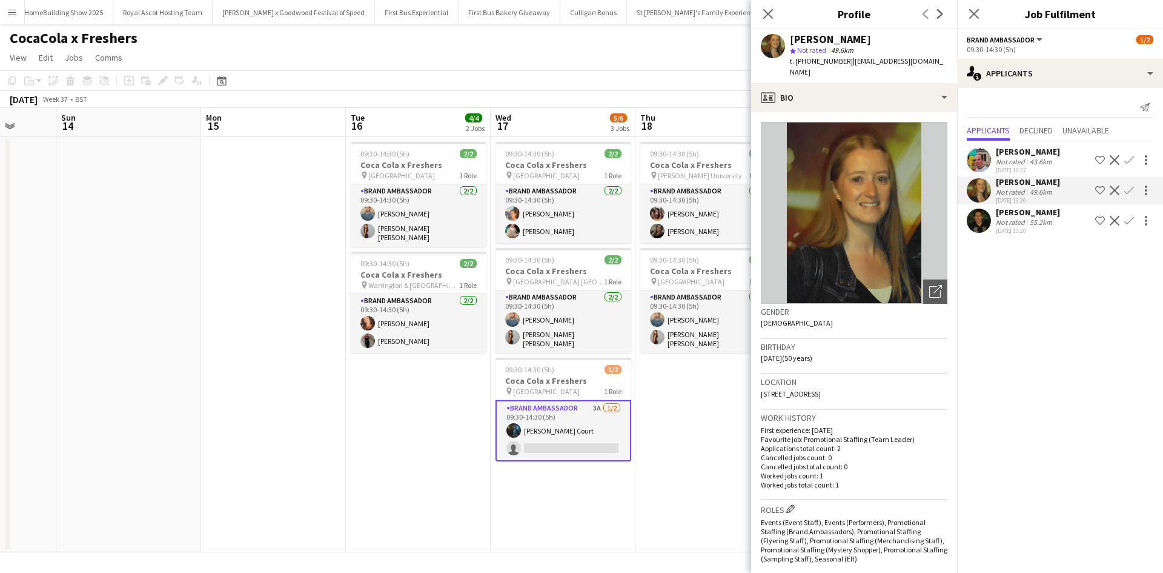
click at [1033, 212] on div "jason steele" at bounding box center [1028, 212] width 64 height 11
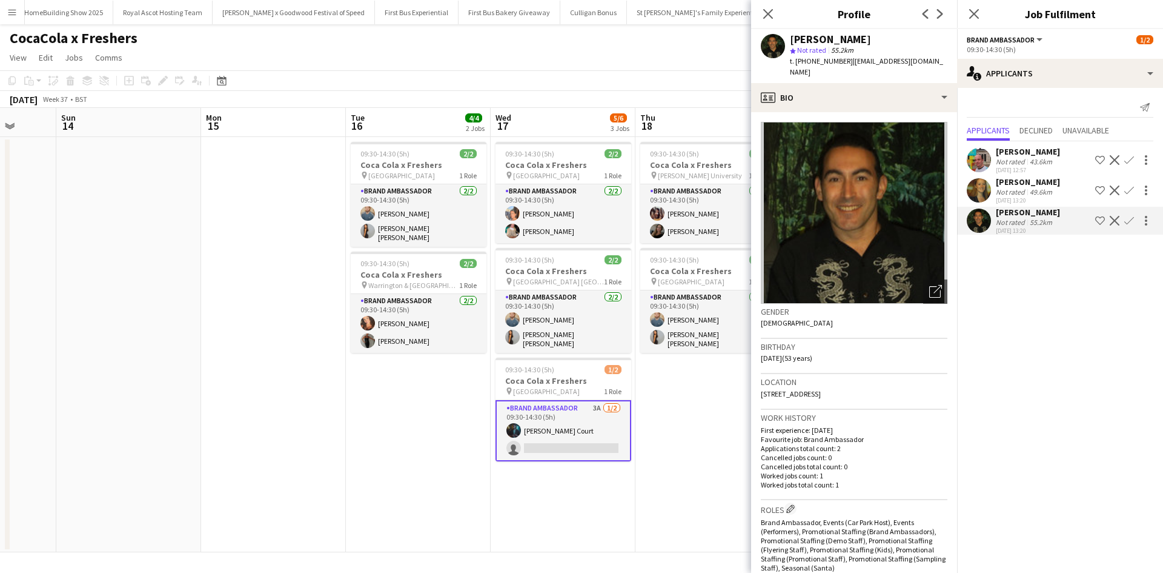
click at [674, 444] on app-date-cell "09:30-14:30 (5h) 2/2 Coca Cola x Freshers pin Robert Gordon University 1 Role B…" at bounding box center [708, 344] width 145 height 415
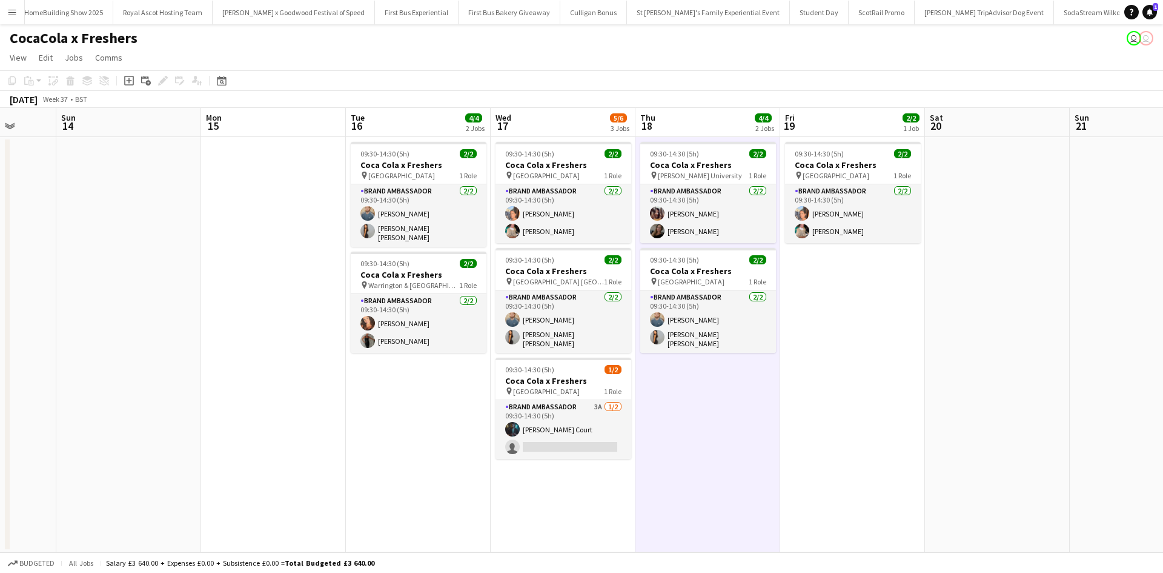
click at [231, 226] on app-date-cell at bounding box center [273, 344] width 145 height 415
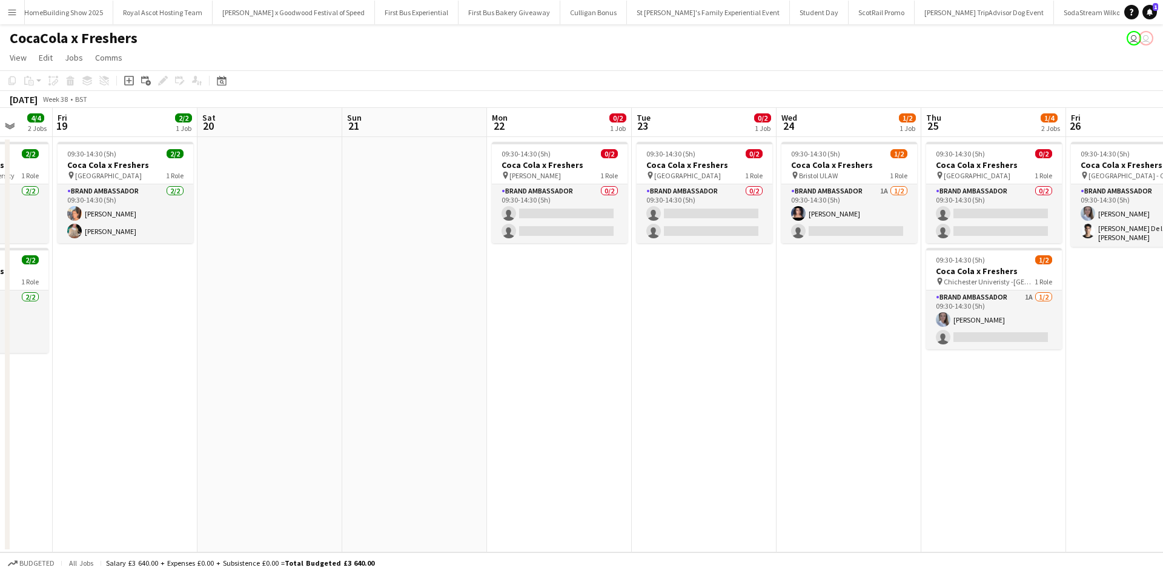
drag, startPoint x: 912, startPoint y: 438, endPoint x: 112, endPoint y: 418, distance: 800.1
click at [112, 418] on app-calendar-viewport "Tue 16 4/4 2 Jobs Wed 17 5/6 3 Jobs Thu 18 4/4 2 Jobs Fri 19 2/2 1 Job Sat 20 S…" at bounding box center [581, 330] width 1163 height 444
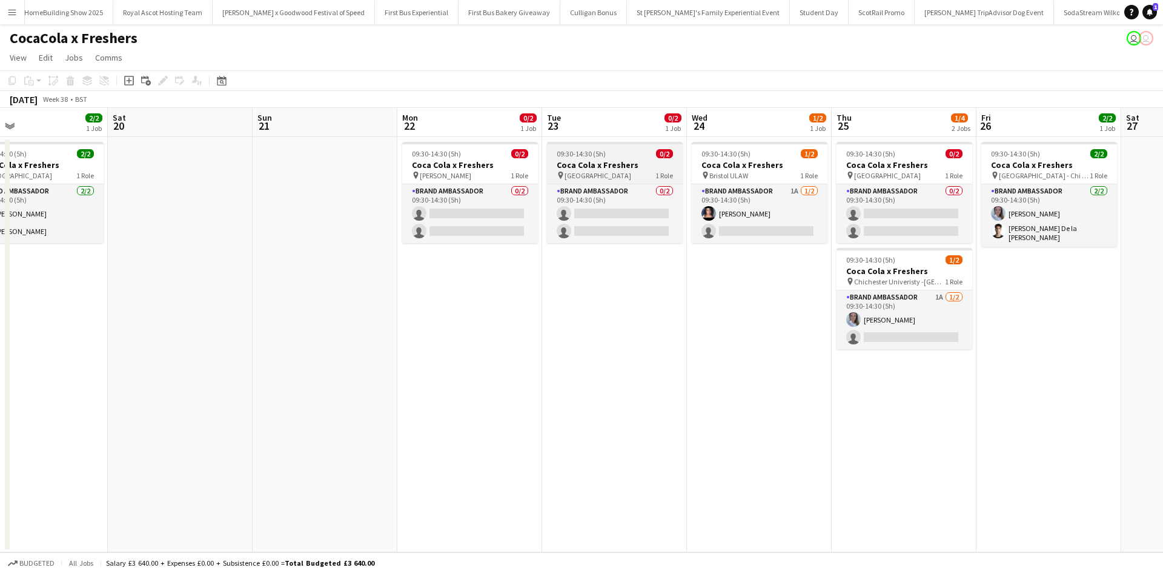
click at [629, 148] on app-job-card "09:30-14:30 (5h) 0/2 Coca Cola x Freshers pin Goldsmiths University 1 Role Bran…" at bounding box center [615, 192] width 136 height 101
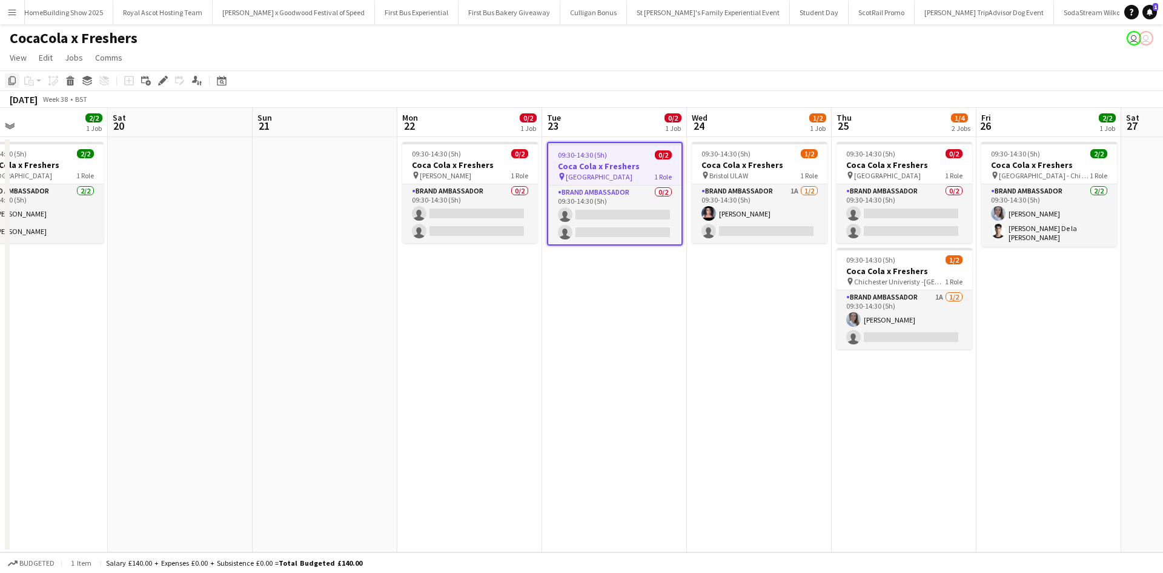
click at [12, 81] on icon "Copy" at bounding box center [12, 81] width 10 height 10
click at [733, 269] on app-date-cell "09:30-14:30 (5h) 1/2 Coca Cola x Freshers pin Bristol ULAW 1 Role Brand Ambassa…" at bounding box center [759, 344] width 145 height 415
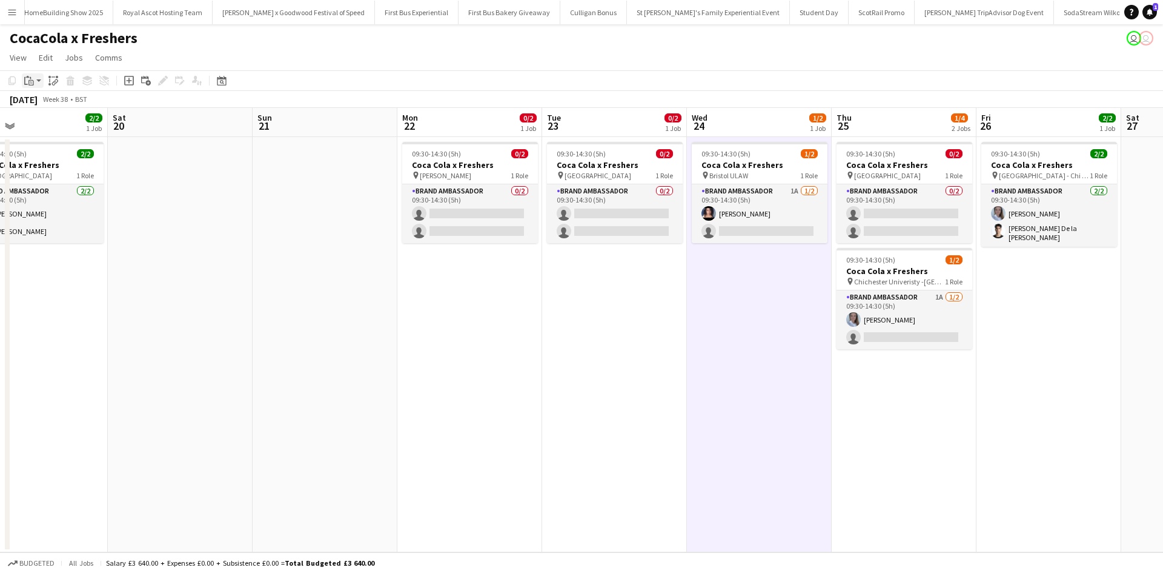
click at [28, 77] on icon at bounding box center [27, 77] width 3 height 2
click at [39, 103] on link "Paste Ctrl+V" at bounding box center [89, 103] width 114 height 11
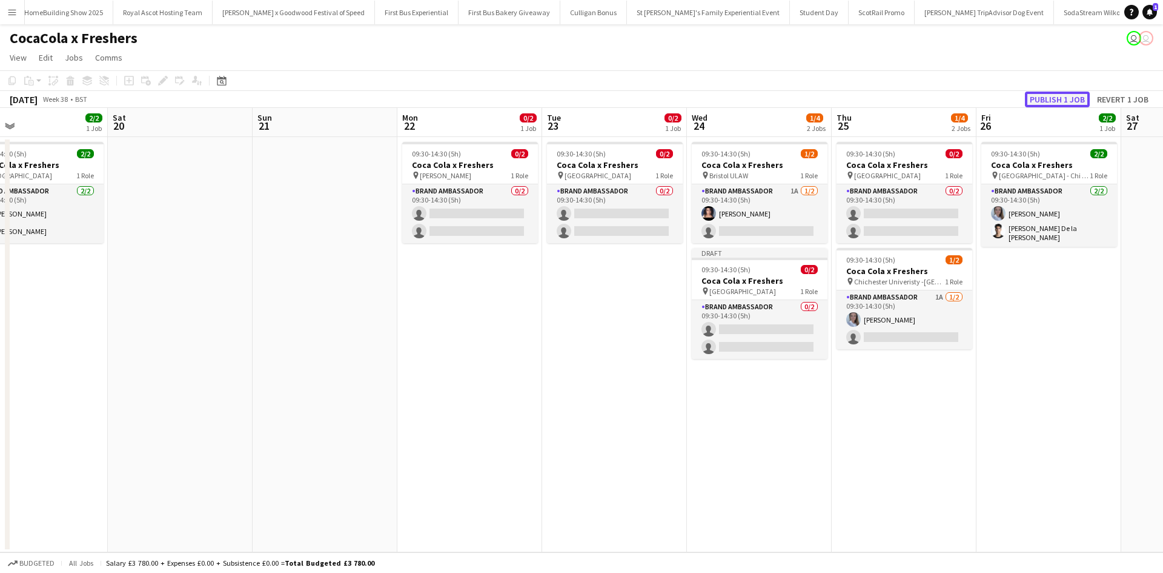
click at [1041, 97] on button "Publish 1 job" at bounding box center [1057, 99] width 65 height 16
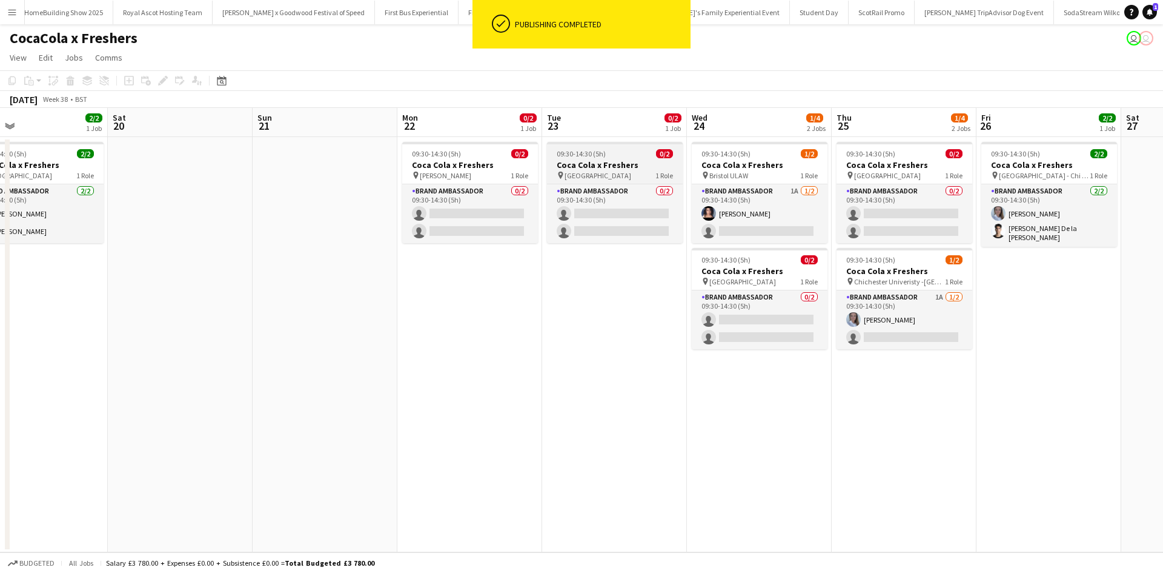
click at [637, 160] on h3 "Coca Cola x Freshers" at bounding box center [615, 164] width 136 height 11
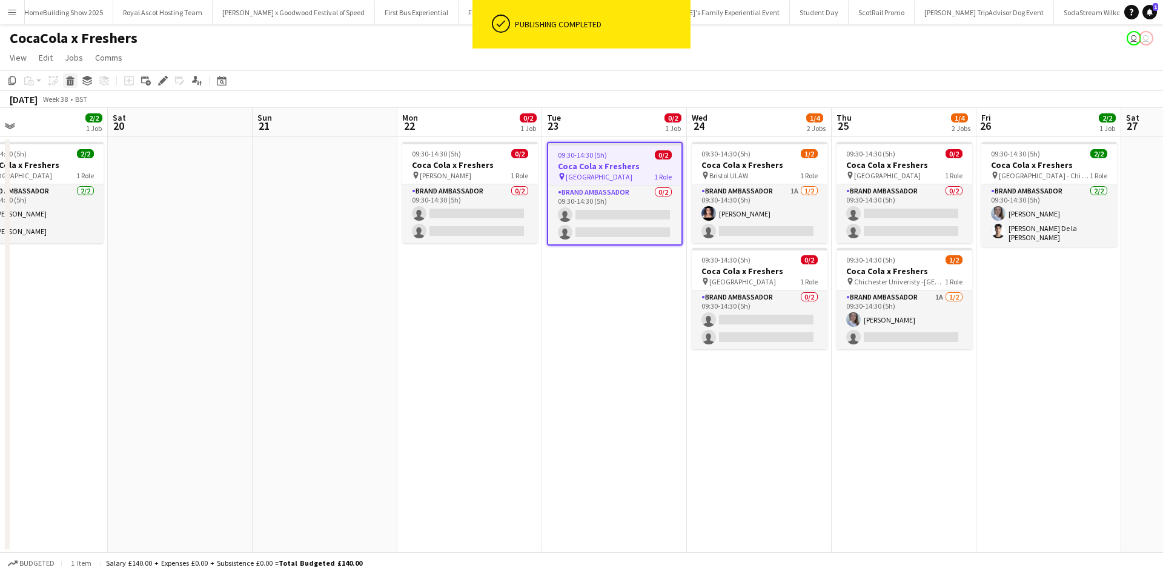
click at [71, 84] on icon at bounding box center [70, 82] width 7 height 6
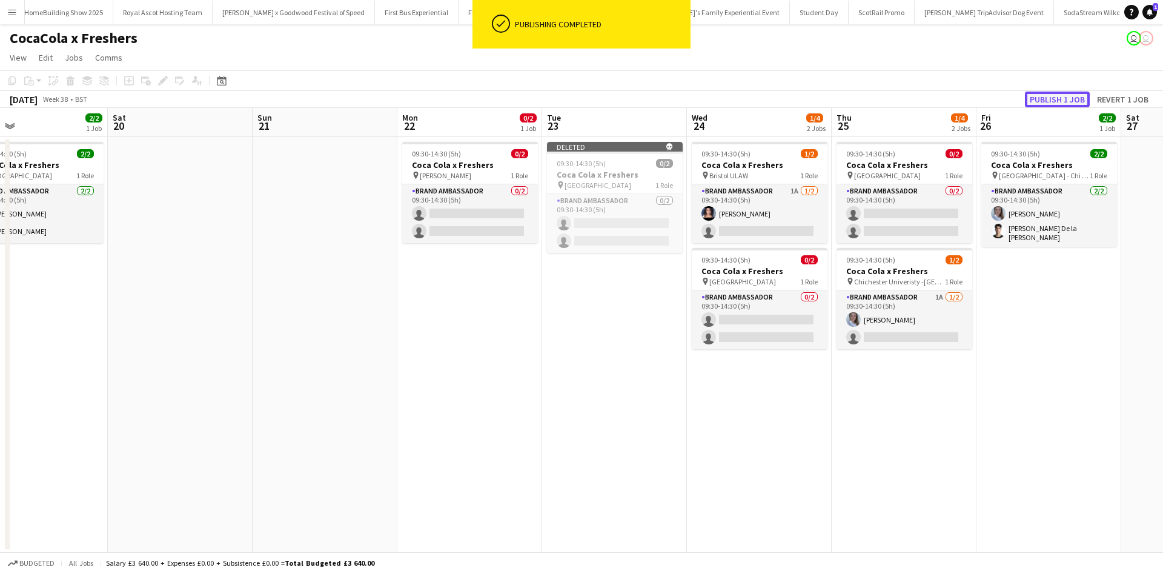
click at [1058, 99] on button "Publish 1 job" at bounding box center [1057, 99] width 65 height 16
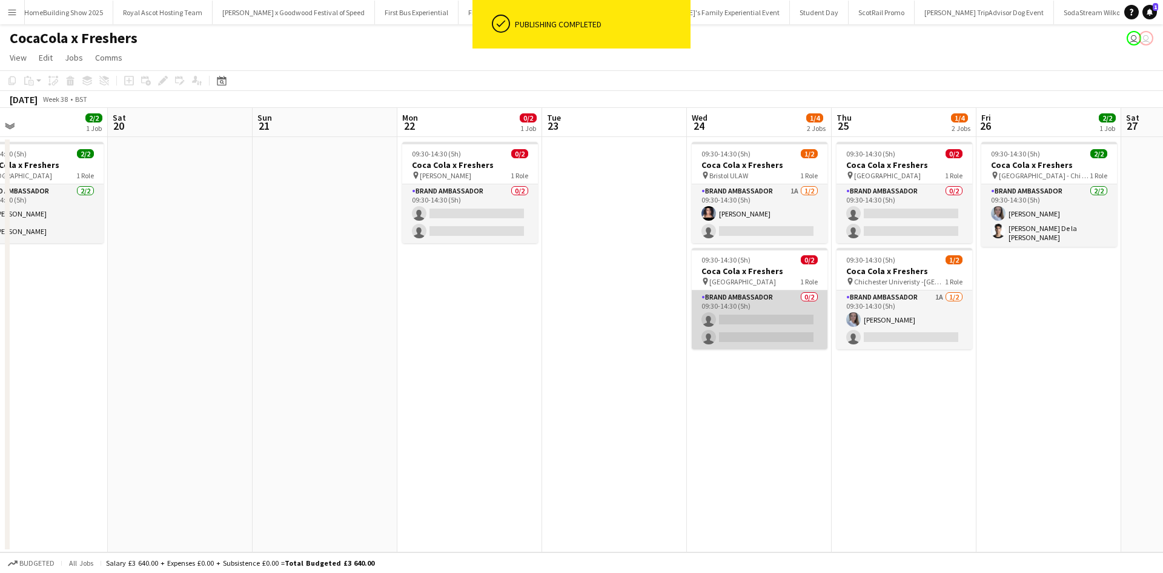
click at [744, 318] on app-card-role "Brand Ambassador 0/2 09:30-14:30 (5h) single-neutral-actions single-neutral-act…" at bounding box center [760, 319] width 136 height 59
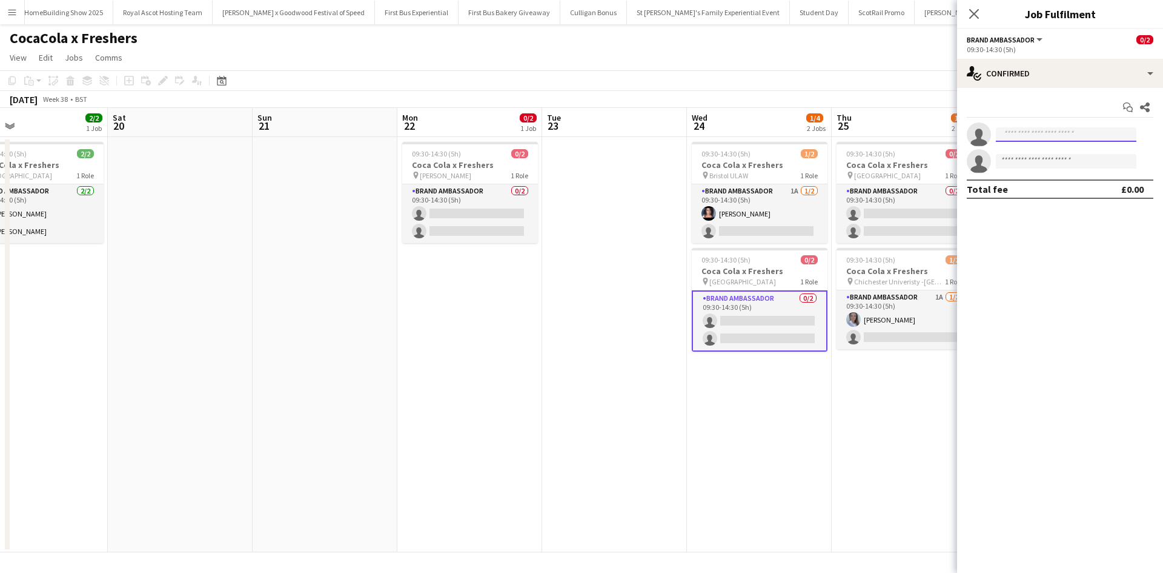
click at [1099, 135] on input at bounding box center [1066, 134] width 141 height 15
click at [971, 17] on icon at bounding box center [974, 14] width 12 height 12
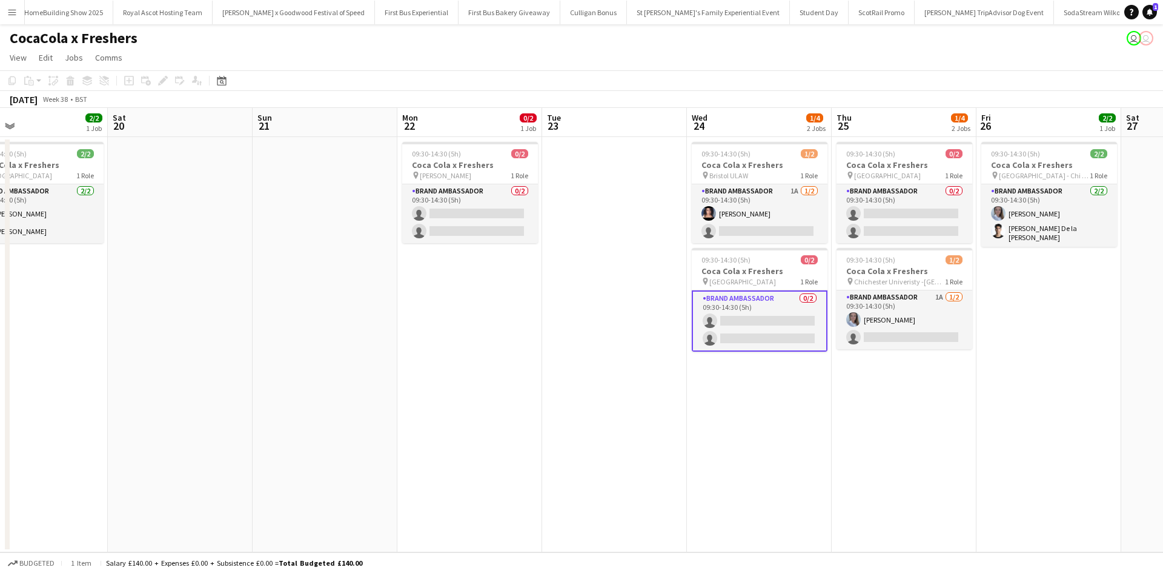
click at [757, 315] on app-card-role "Brand Ambassador 0/2 09:30-14:30 (5h) single-neutral-actions single-neutral-act…" at bounding box center [760, 320] width 136 height 61
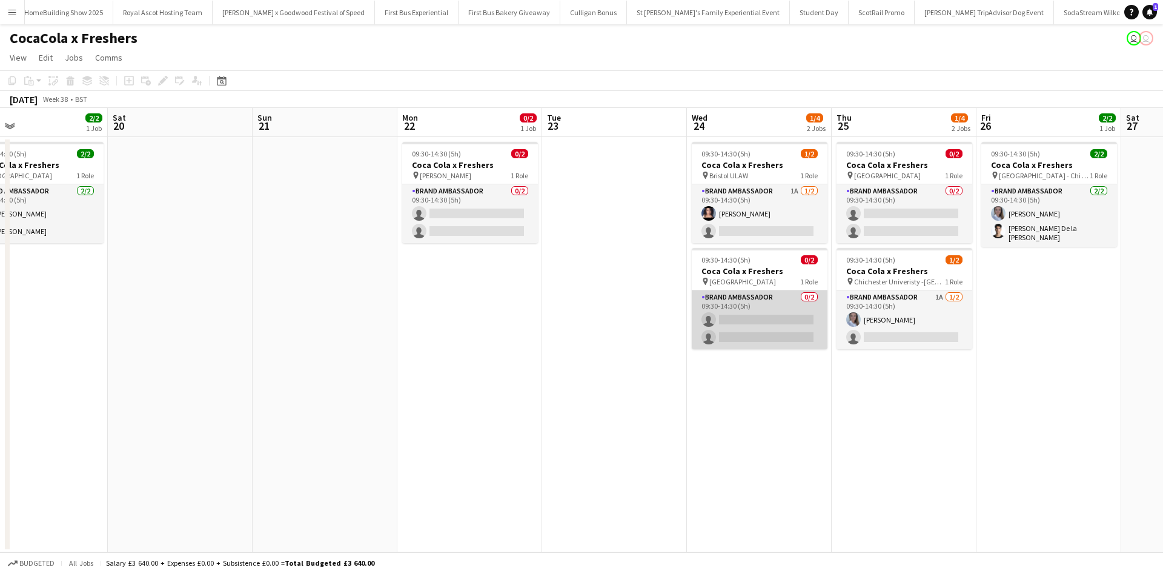
click at [767, 325] on app-card-role "Brand Ambassador 0/2 09:30-14:30 (5h) single-neutral-actions single-neutral-act…" at bounding box center [760, 319] width 136 height 59
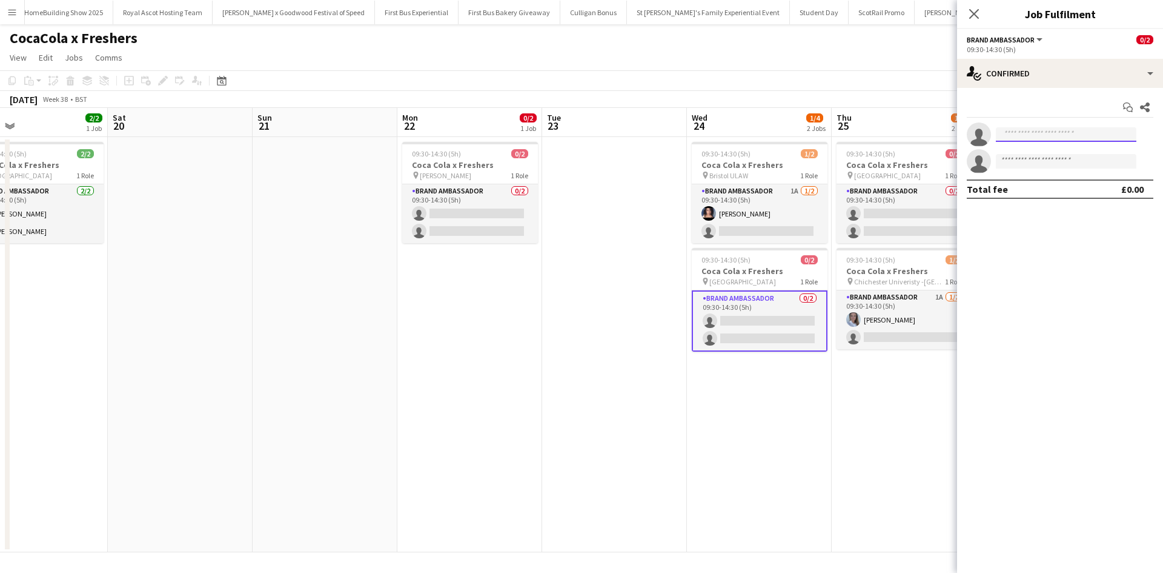
click at [1016, 139] on input at bounding box center [1066, 134] width 141 height 15
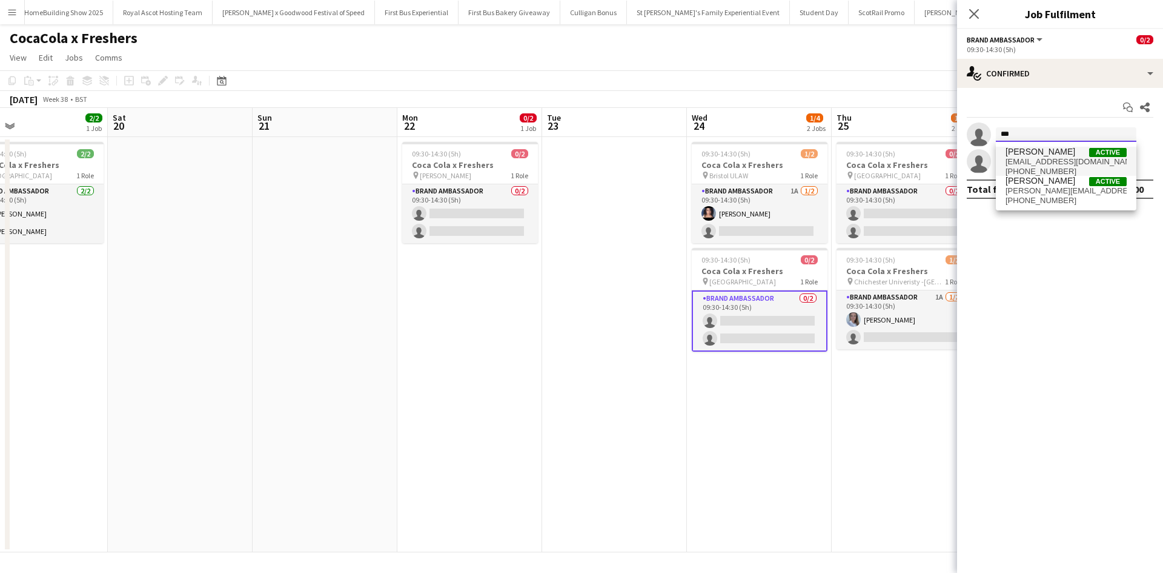
type input "***"
click at [1036, 158] on span "vanyagrant@yahoo.com" at bounding box center [1066, 162] width 121 height 10
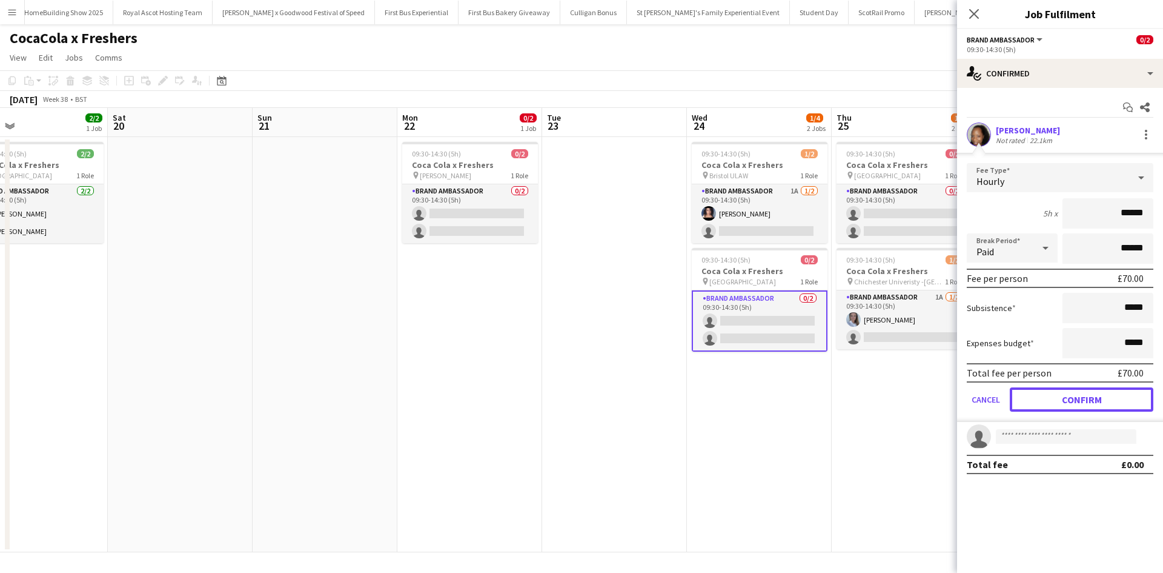
click at [1104, 394] on button "Confirm" at bounding box center [1082, 399] width 144 height 24
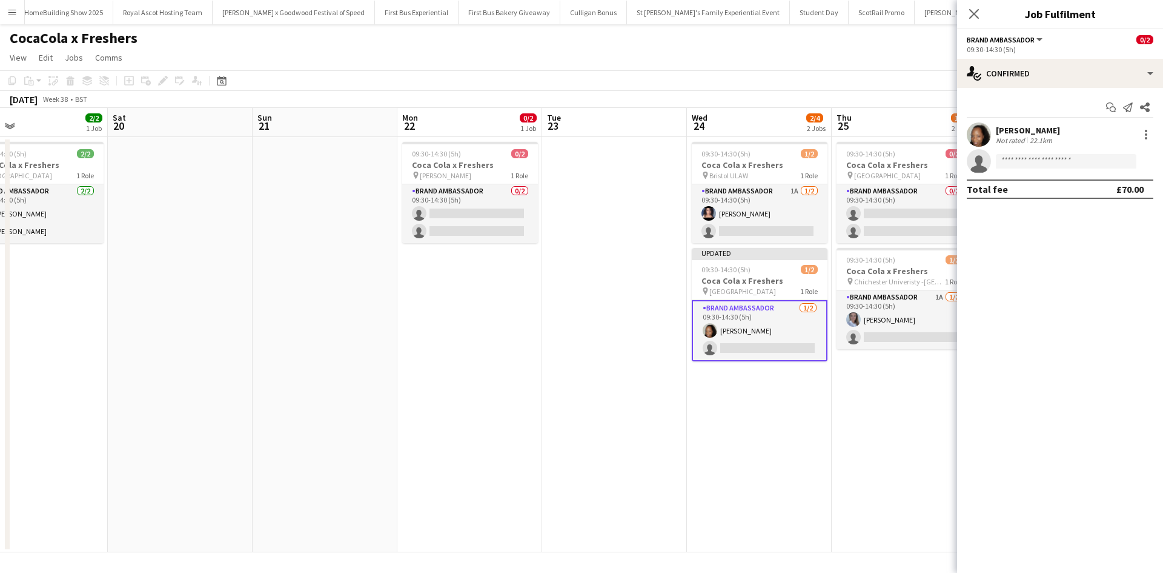
click at [937, 418] on app-date-cell "09:30-14:30 (5h) 0/2 Coca Cola x Freshers pin Ashington College 1 Role Brand Am…" at bounding box center [904, 344] width 145 height 415
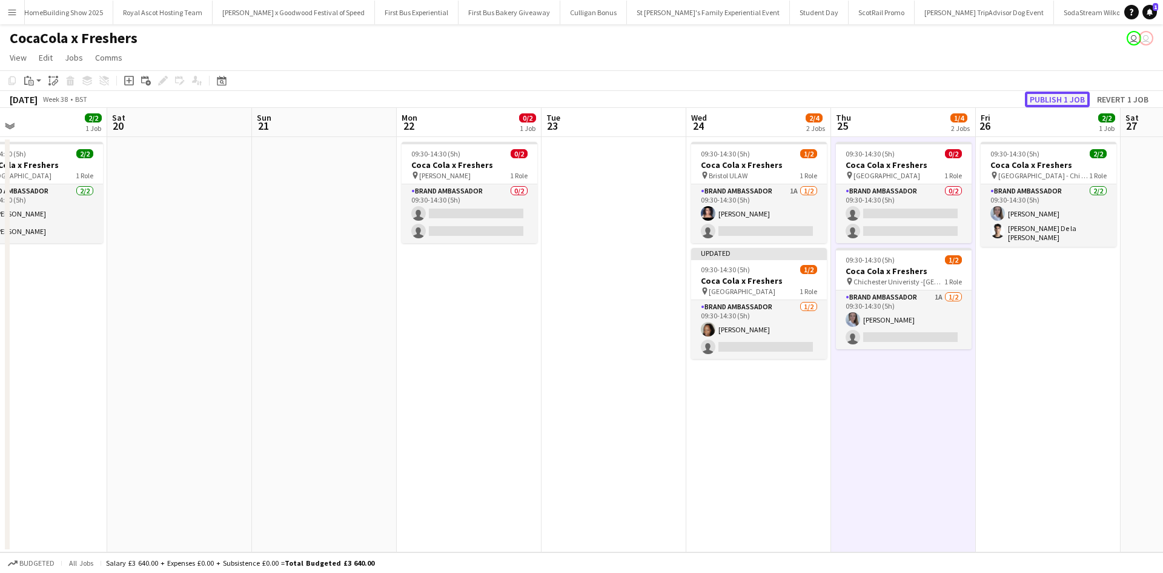
click at [1047, 100] on button "Publish 1 job" at bounding box center [1057, 99] width 65 height 16
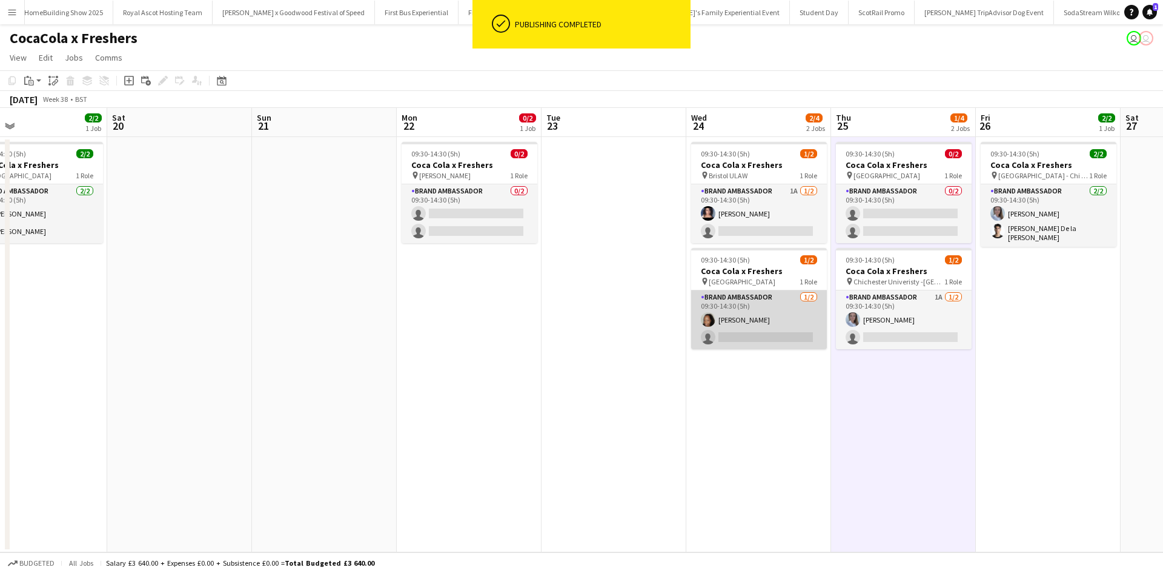
click at [770, 336] on app-card-role "Brand Ambassador 1/2 09:30-14:30 (5h) Vanya Grant single-neutral-actions" at bounding box center [759, 319] width 136 height 59
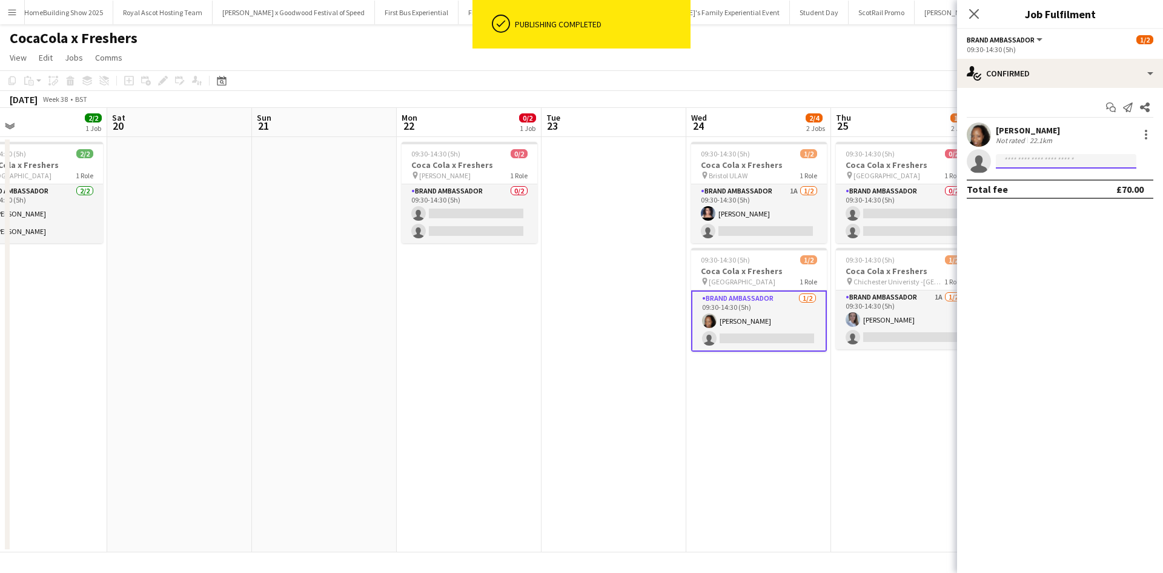
click at [1059, 163] on input at bounding box center [1066, 161] width 141 height 15
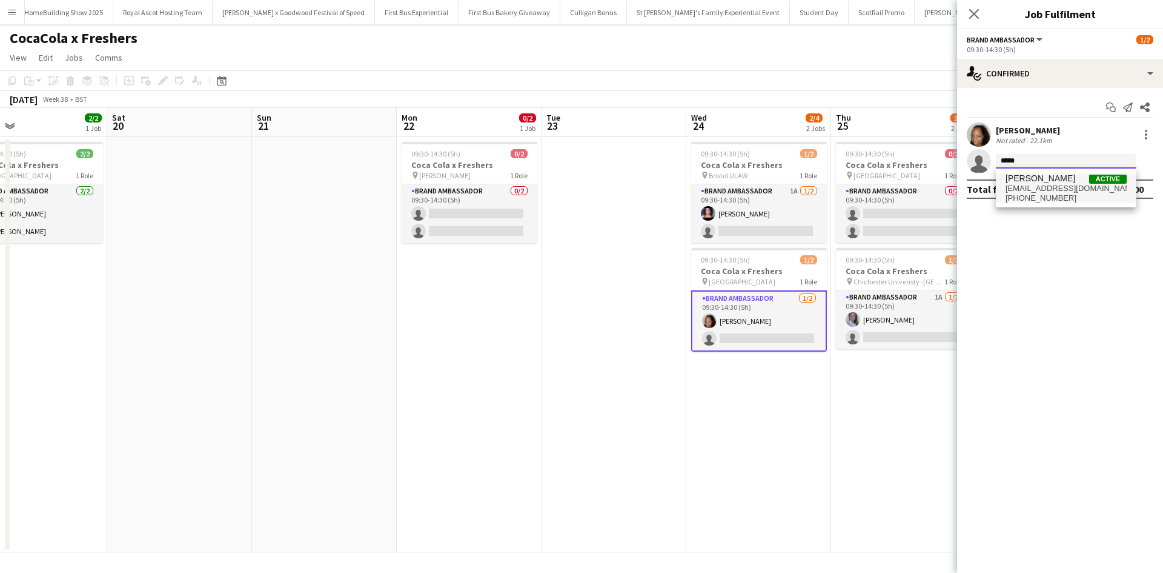
type input "*****"
click at [1051, 188] on span "nathanelliottwork@live.com" at bounding box center [1066, 189] width 121 height 10
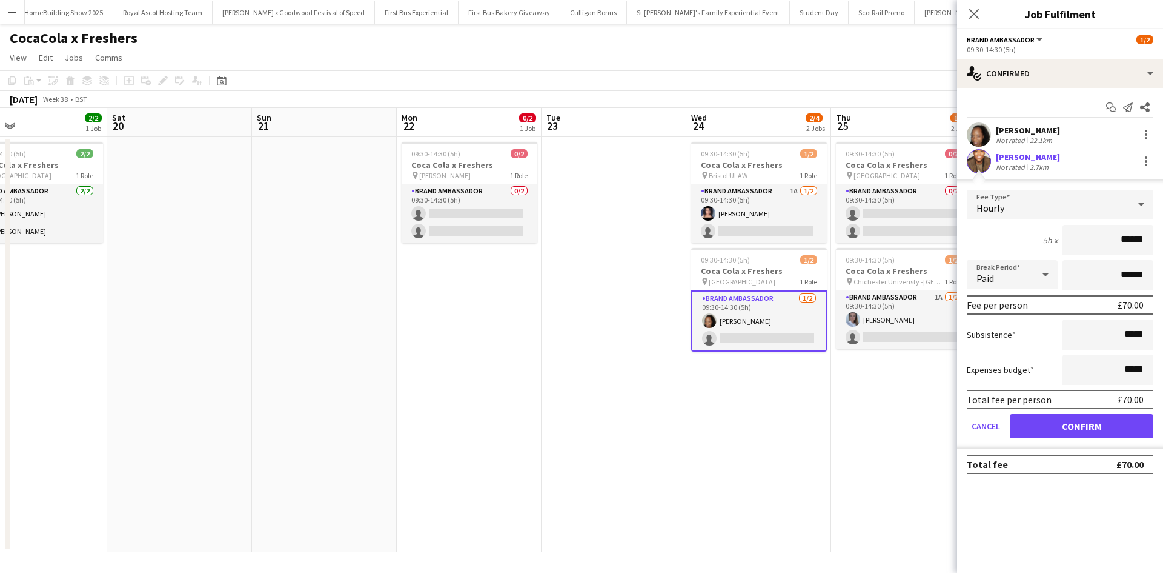
click at [368, 291] on app-date-cell at bounding box center [324, 344] width 145 height 415
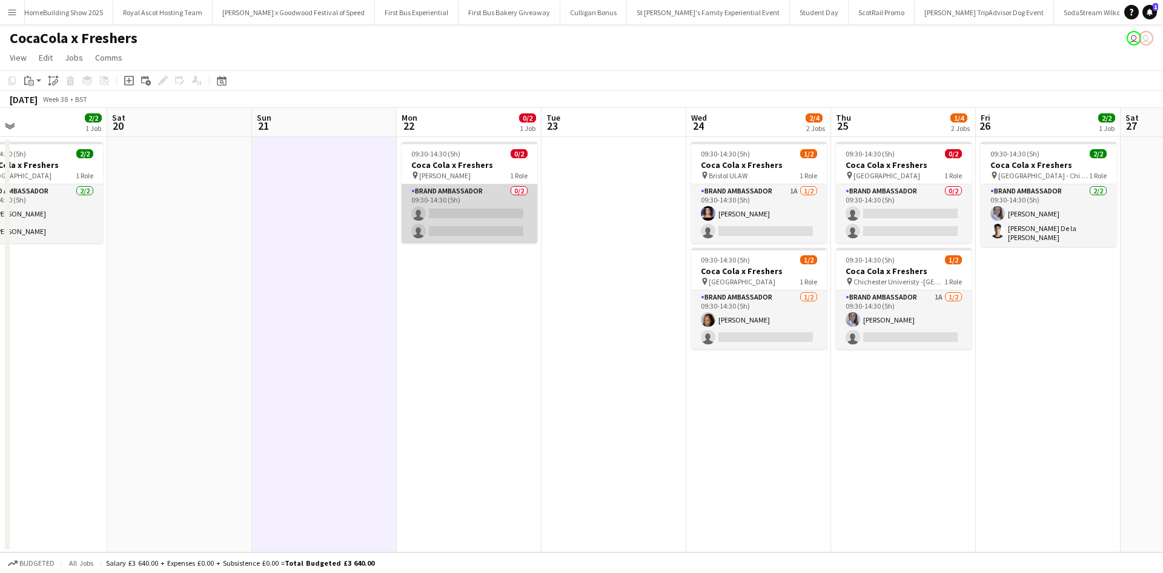
click at [493, 202] on app-card-role "Brand Ambassador 0/2 09:30-14:30 (5h) single-neutral-actions single-neutral-act…" at bounding box center [470, 213] width 136 height 59
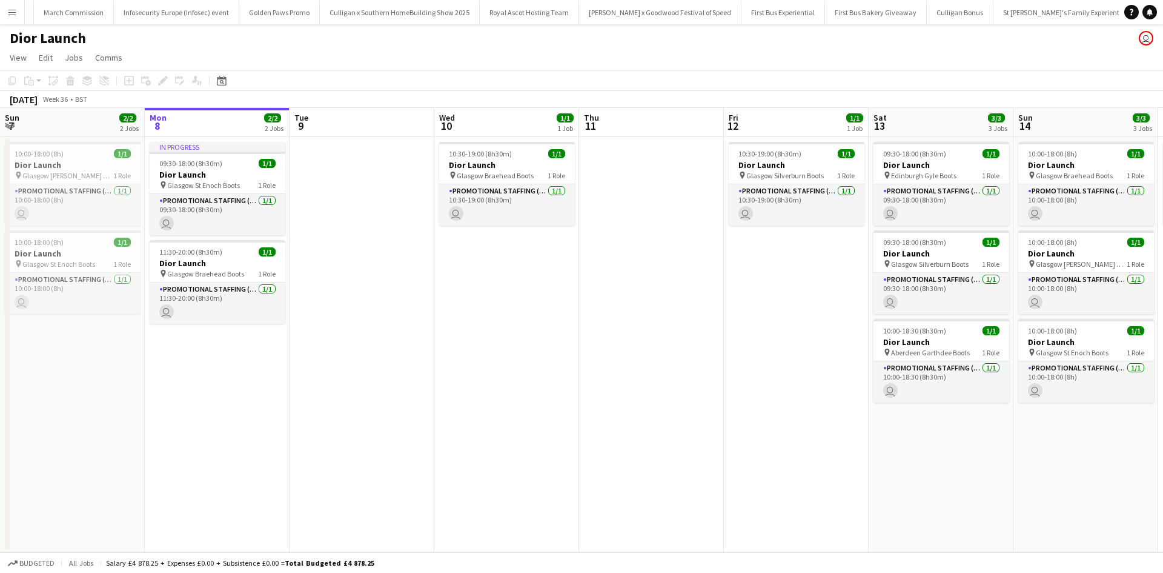
scroll to position [0, 11770]
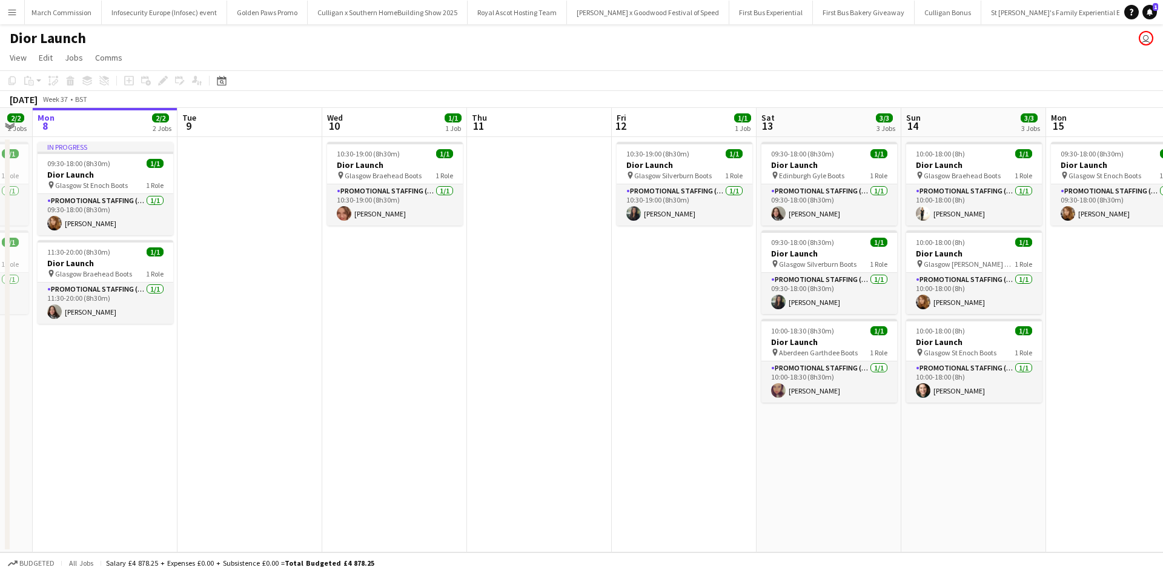
drag, startPoint x: 685, startPoint y: 400, endPoint x: 282, endPoint y: 374, distance: 403.8
click at [283, 374] on app-calendar-viewport "Fri 5 1/1 1 Job Sat 6 1/2 2 Jobs Sun 7 2/2 2 Jobs Mon 8 2/2 2 Jobs Tue 9 Wed 10…" at bounding box center [581, 330] width 1163 height 444
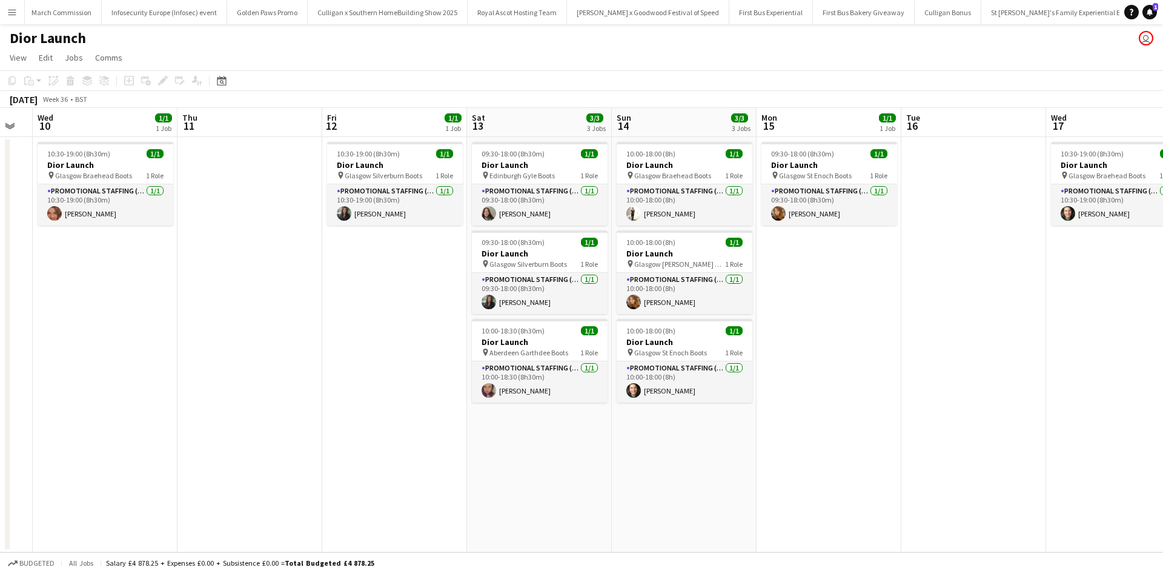
scroll to position [0, 402]
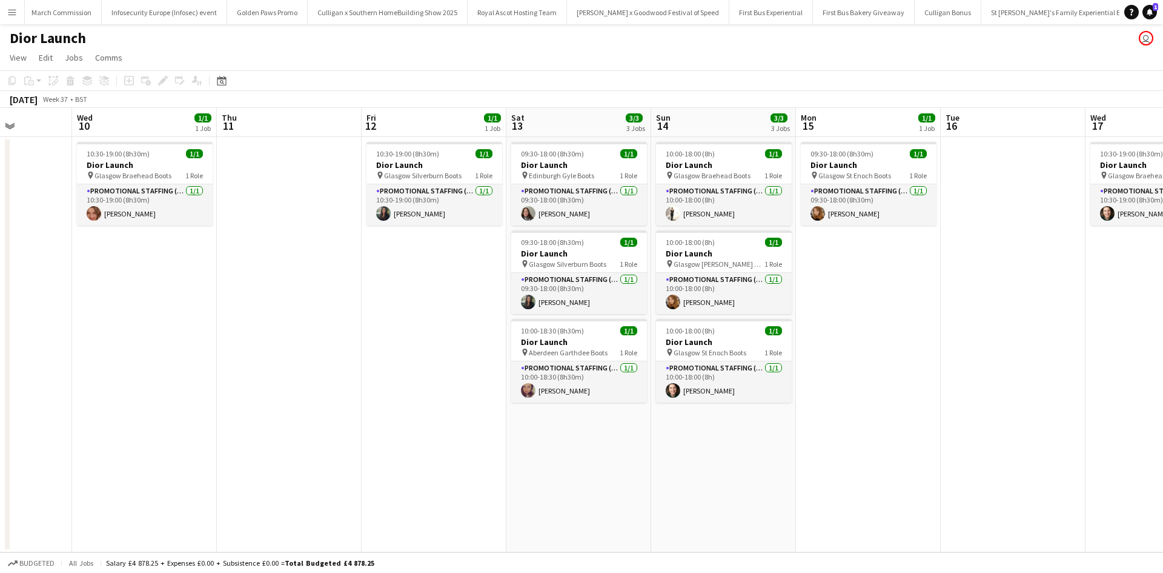
drag, startPoint x: 296, startPoint y: 409, endPoint x: 301, endPoint y: 418, distance: 10.6
click at [303, 418] on app-calendar-viewport "Sat 6 1/2 2 Jobs Sun 7 2/2 2 Jobs Mon 8 2/2 2 Jobs Tue 9 Wed 10 1/1 1 Job Thu 1…" at bounding box center [581, 330] width 1163 height 444
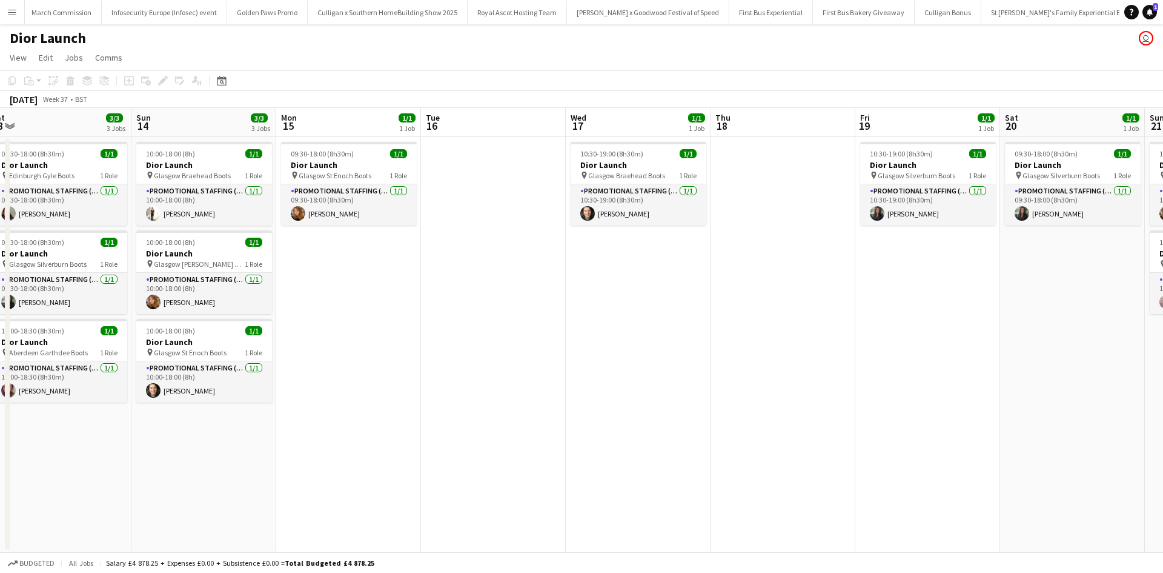
drag, startPoint x: 973, startPoint y: 348, endPoint x: 448, endPoint y: 364, distance: 525.6
click at [450, 364] on app-calendar-viewport "Wed 10 1/1 1 Job Thu 11 Fri 12 1/1 1 Job Sat 13 3/3 3 Jobs Sun 14 3/3 3 Jobs Mo…" at bounding box center [581, 330] width 1163 height 444
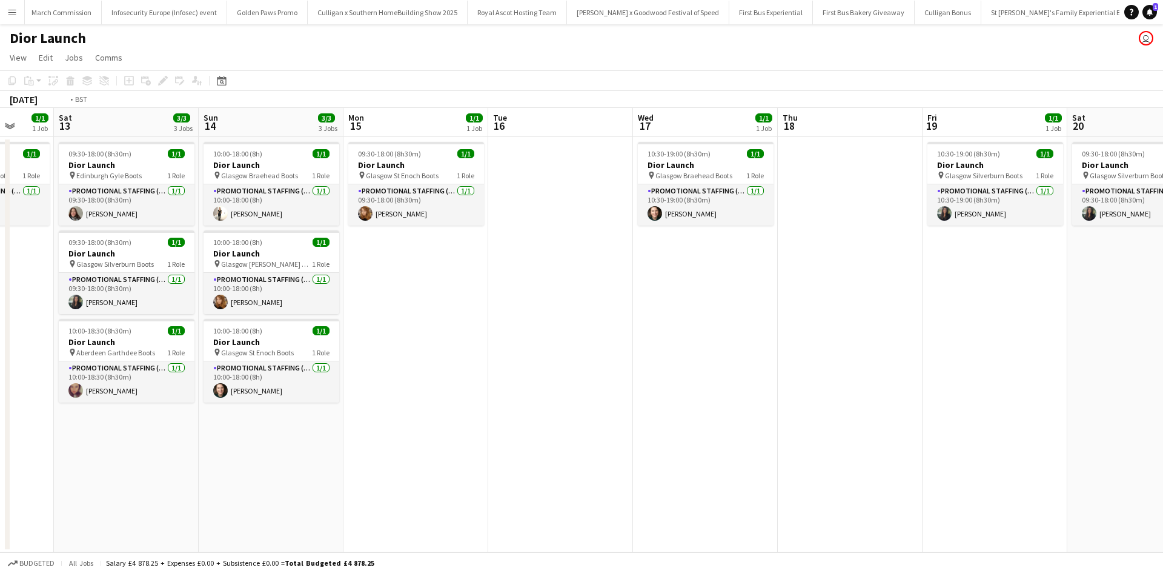
drag, startPoint x: 933, startPoint y: 414, endPoint x: 293, endPoint y: 359, distance: 642.3
click at [293, 359] on app-calendar-viewport "Wed 10 1/1 1 Job Thu 11 Fri 12 1/1 1 Job Sat 13 3/3 3 Jobs Sun 14 3/3 3 Jobs Mo…" at bounding box center [581, 330] width 1163 height 444
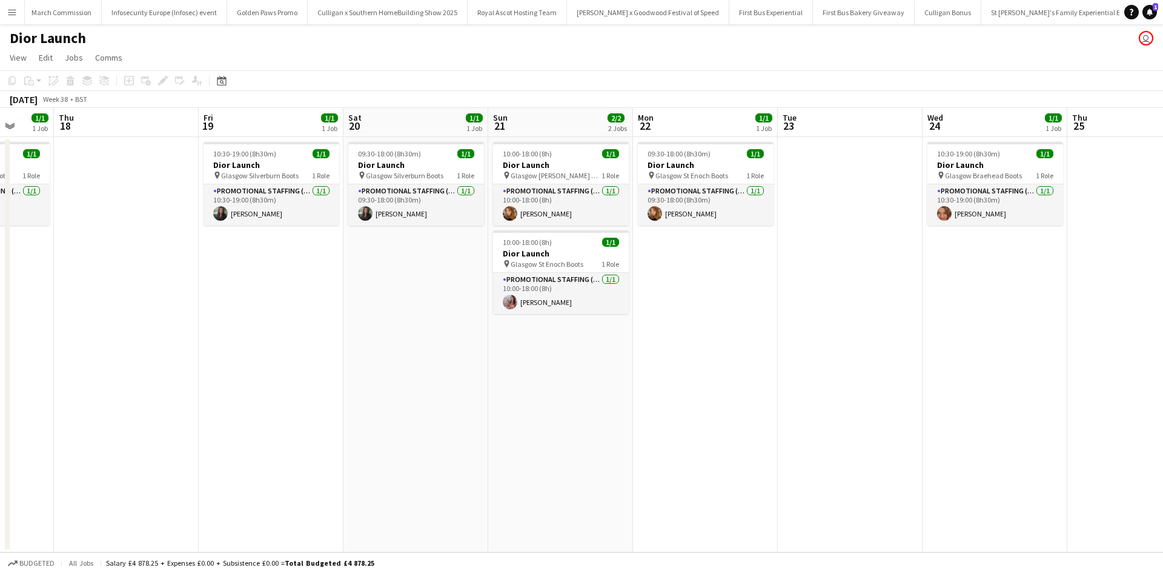
scroll to position [0, 381]
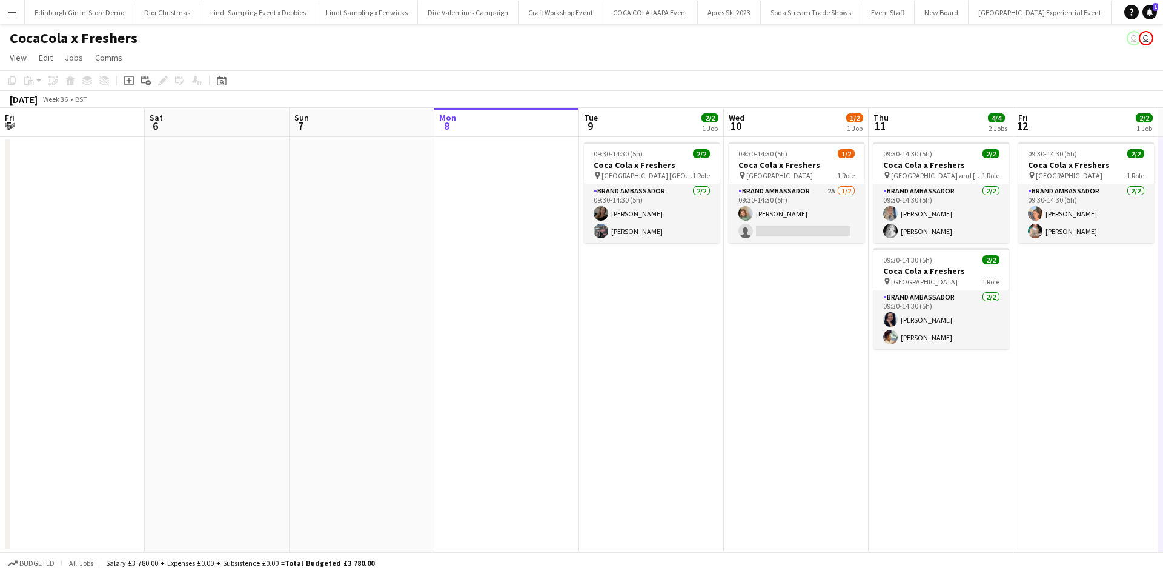
scroll to position [0, 290]
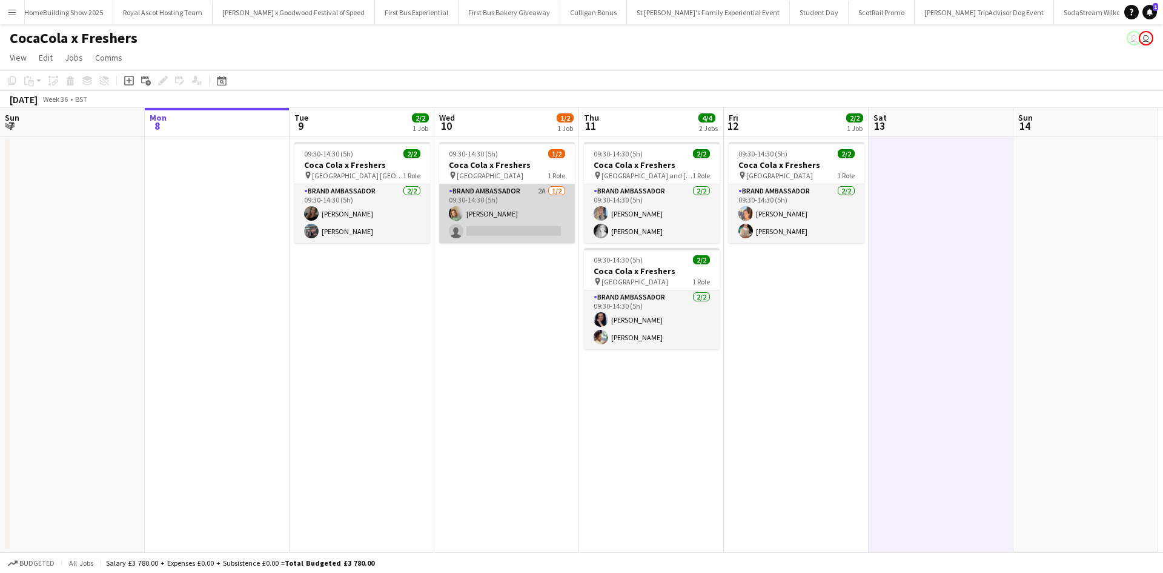
click at [512, 230] on app-card-role "Brand Ambassador 2A [DATE] 09:30-14:30 (5h) [PERSON_NAME] single-neutral-actions" at bounding box center [507, 213] width 136 height 59
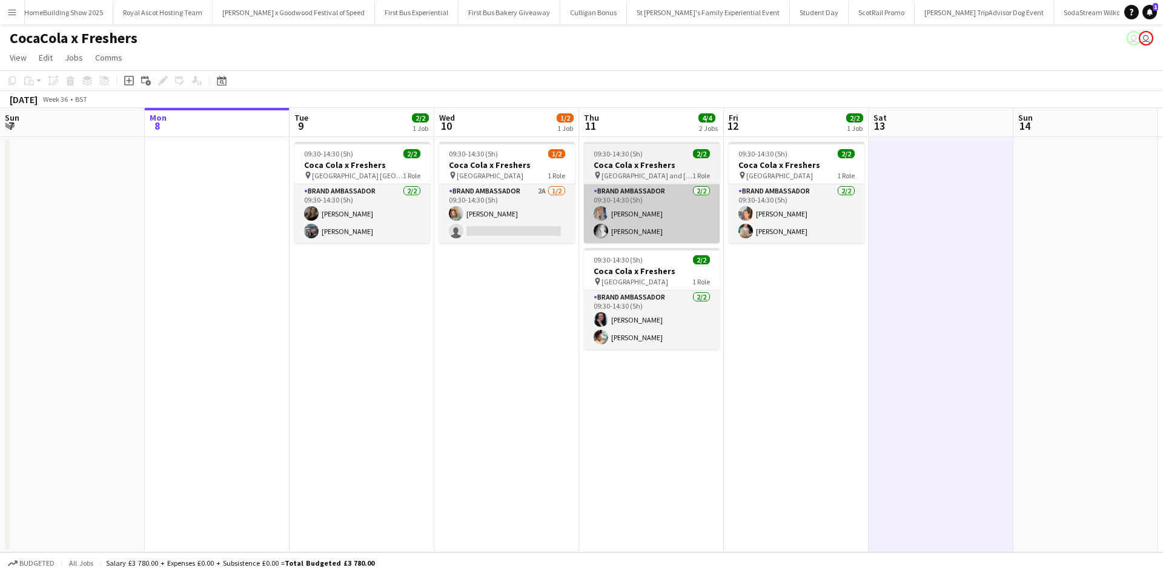
scroll to position [0, 289]
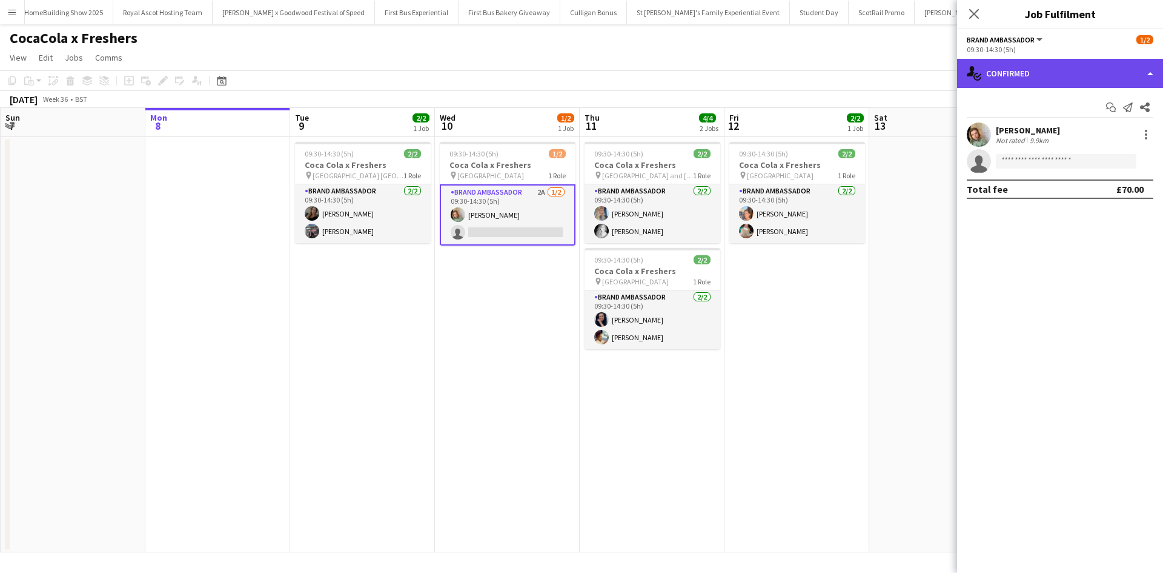
click at [1043, 79] on div "single-neutral-actions-check-2 Confirmed" at bounding box center [1060, 73] width 206 height 29
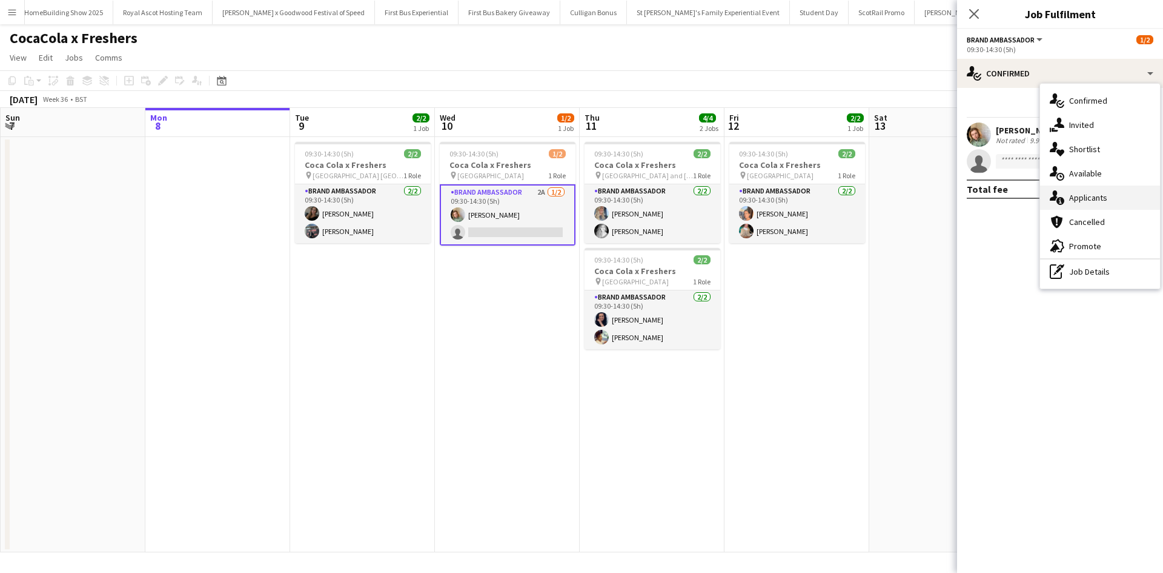
click at [1111, 191] on div "single-neutral-actions-information Applicants" at bounding box center [1100, 197] width 120 height 24
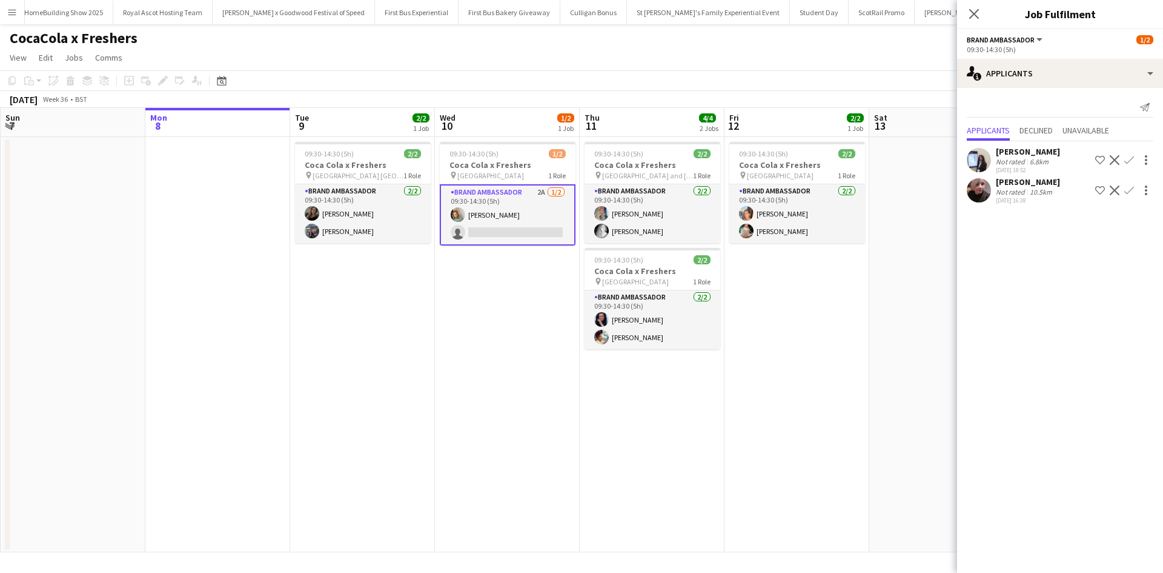
click at [1132, 158] on app-icon "Confirm" at bounding box center [1130, 160] width 10 height 10
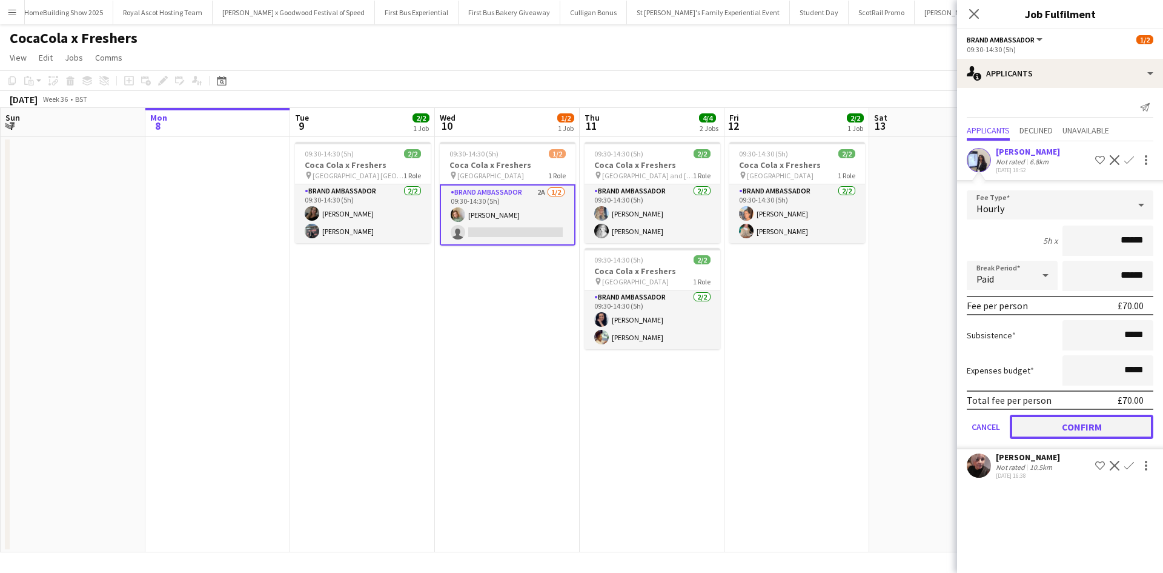
click at [1113, 429] on button "Confirm" at bounding box center [1082, 426] width 144 height 24
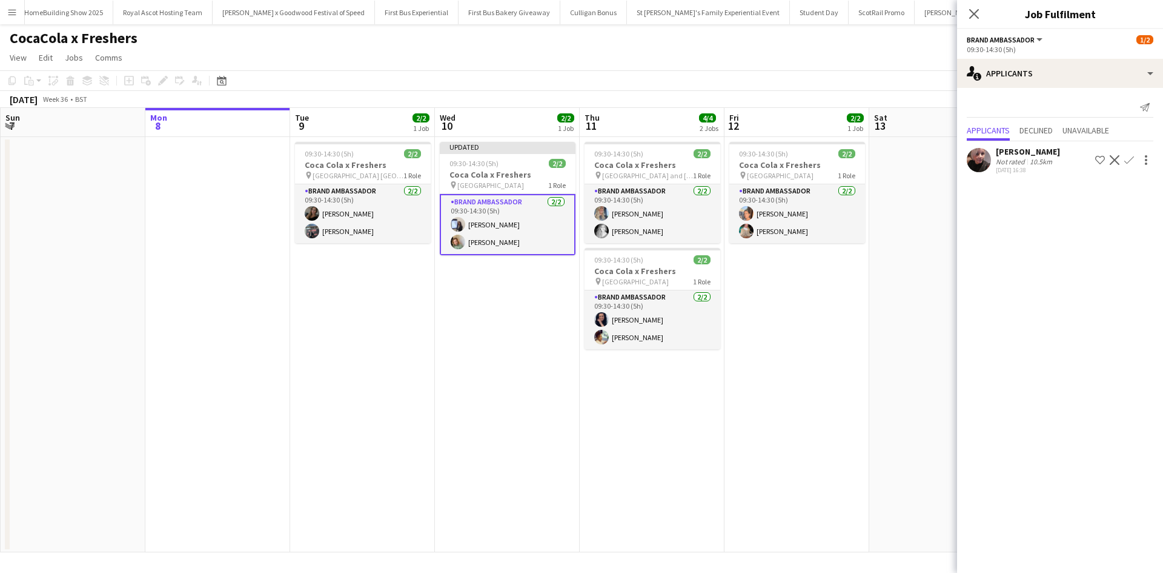
click at [850, 431] on app-date-cell "09:30-14:30 (5h) 2/2 Coca Cola x Freshers pin Greenwich University 1 Role Brand…" at bounding box center [797, 344] width 145 height 415
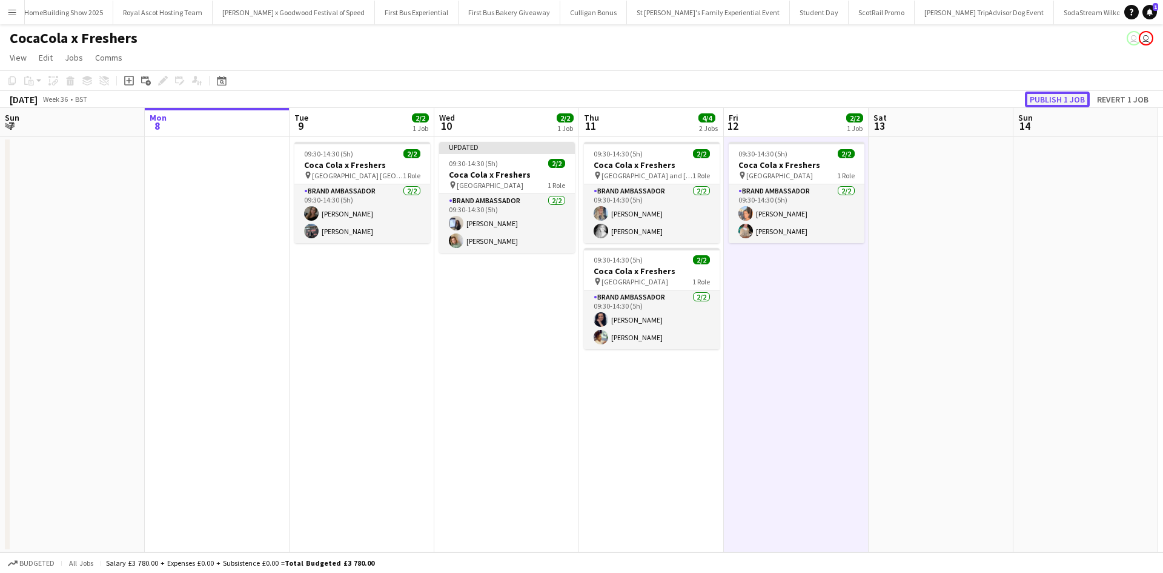
click at [1070, 101] on button "Publish 1 job" at bounding box center [1057, 99] width 65 height 16
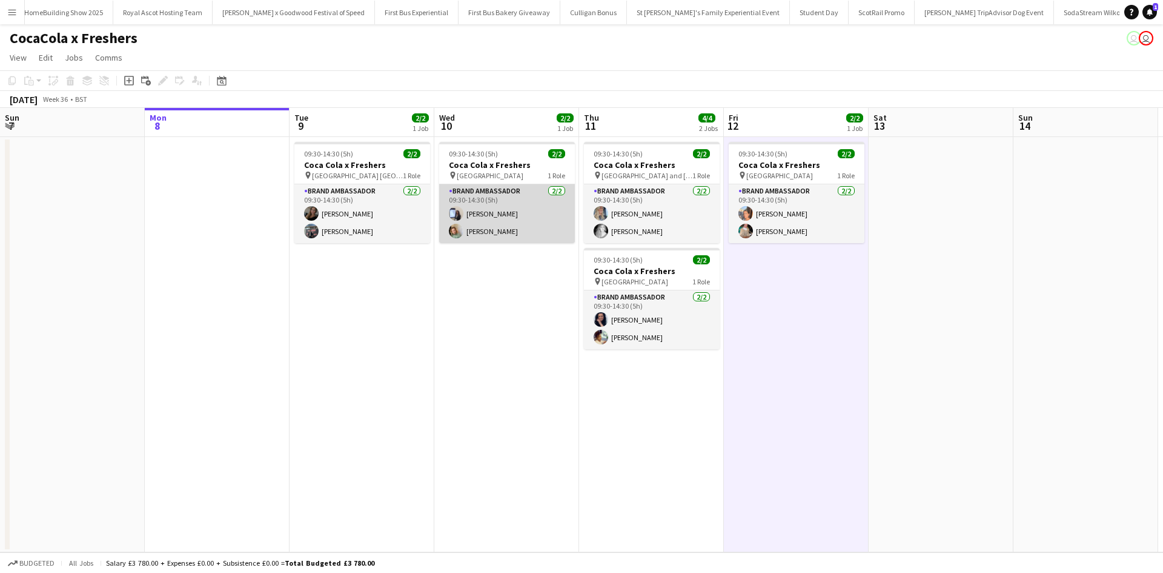
click at [497, 218] on app-card-role "Brand Ambassador [DATE] 09:30-14:30 (5h) [PERSON_NAME] [PERSON_NAME]" at bounding box center [507, 213] width 136 height 59
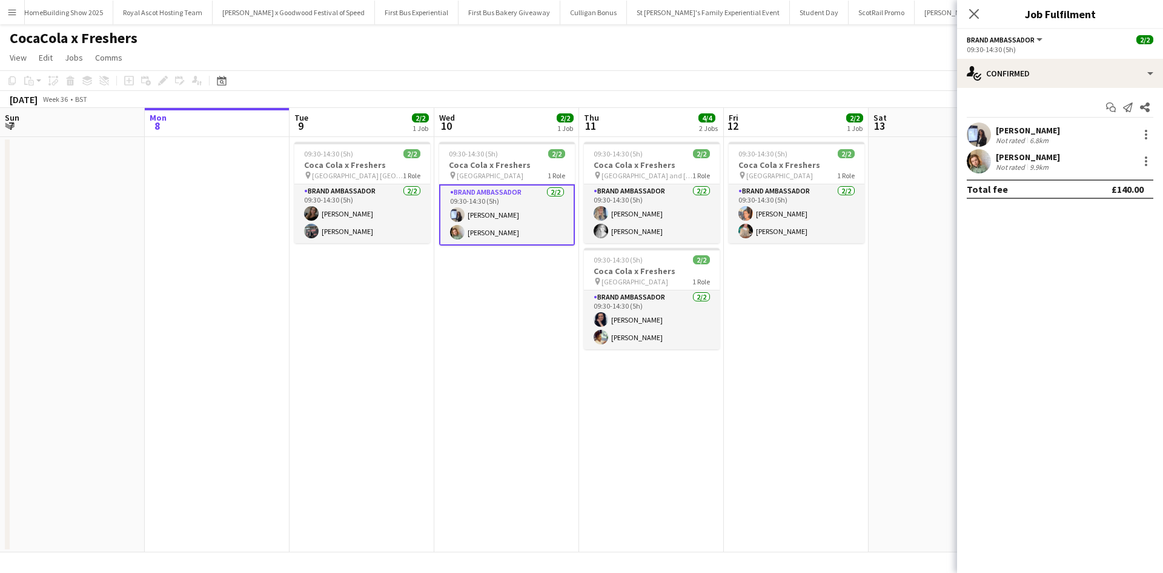
click at [1030, 130] on div "[PERSON_NAME]" at bounding box center [1028, 130] width 64 height 11
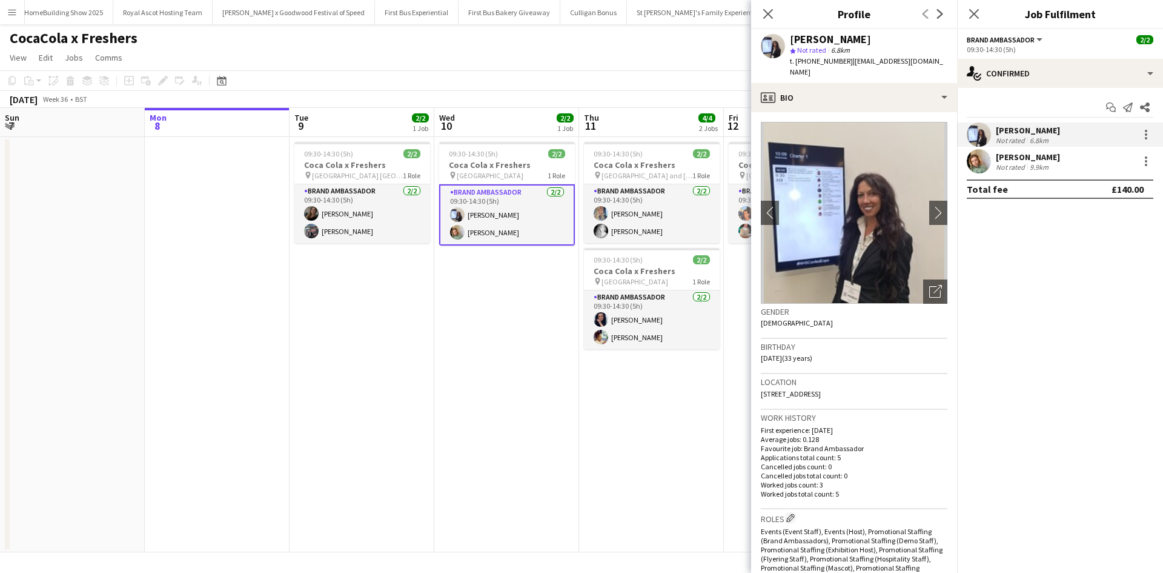
click at [645, 471] on app-date-cell "09:30-14:30 (5h) 2/2 Coca Cola x Freshers pin Dundee and Angus College 1 Role B…" at bounding box center [651, 344] width 145 height 415
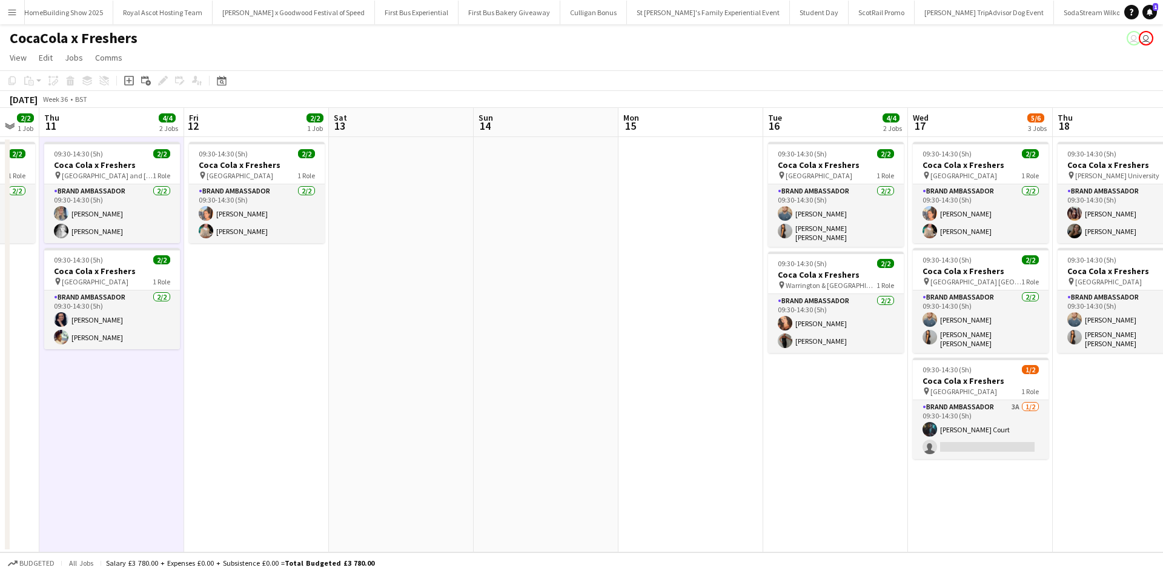
scroll to position [0, 542]
drag, startPoint x: 918, startPoint y: 427, endPoint x: 376, endPoint y: 441, distance: 541.9
click at [376, 441] on app-calendar-viewport "Sun 7 Mon 8 Tue 9 2/2 1 Job Wed 10 2/2 1 Job Thu 11 4/4 2 Jobs Fri 12 2/2 1 Job…" at bounding box center [581, 330] width 1163 height 444
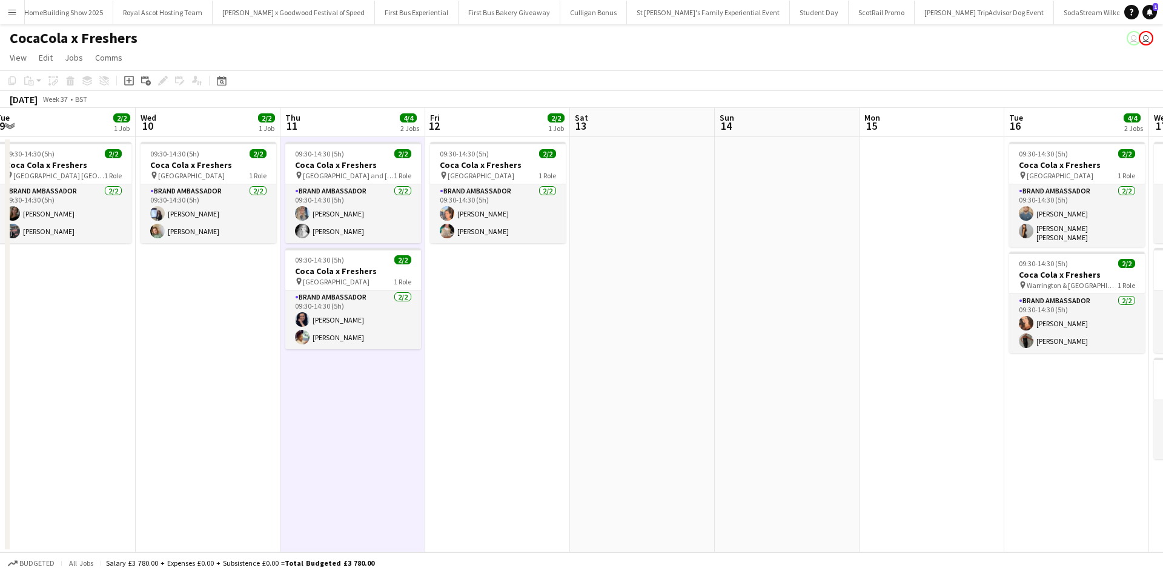
scroll to position [0, 311]
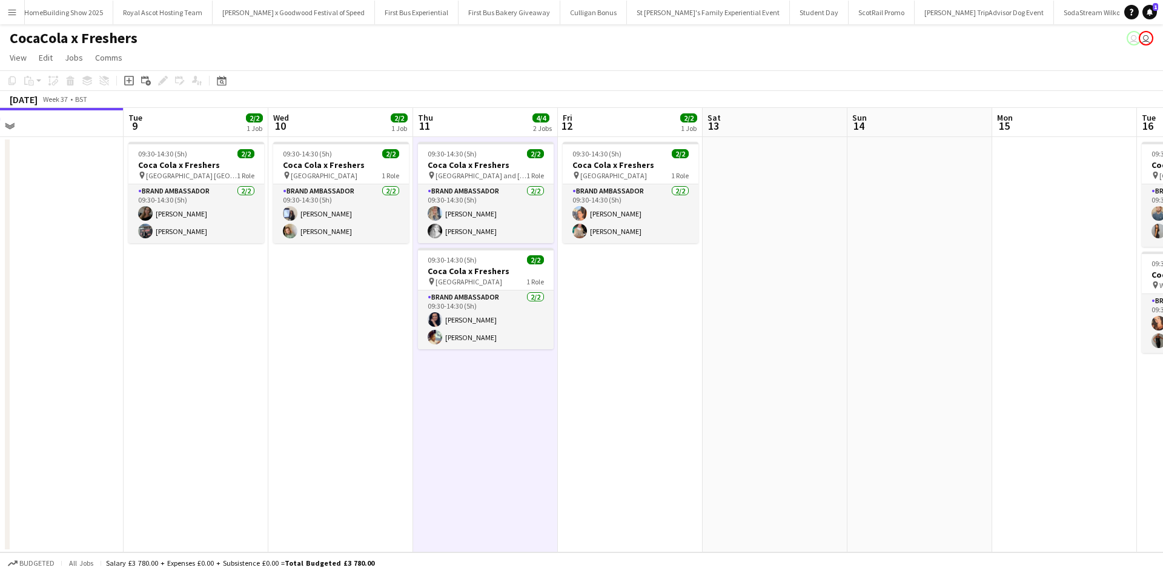
drag, startPoint x: 320, startPoint y: 373, endPoint x: 696, endPoint y: 383, distance: 375.8
click at [696, 383] on app-calendar-viewport "Sat 6 Sun 7 Mon 8 Tue 9 2/2 1 Job Wed 10 2/2 1 Job Thu 11 4/4 2 Jobs Fri 12 2/2…" at bounding box center [581, 330] width 1163 height 444
click at [321, 216] on app-card-role "Brand Ambassador [DATE] 09:30-14:30 (5h) [PERSON_NAME] [PERSON_NAME]" at bounding box center [341, 213] width 136 height 59
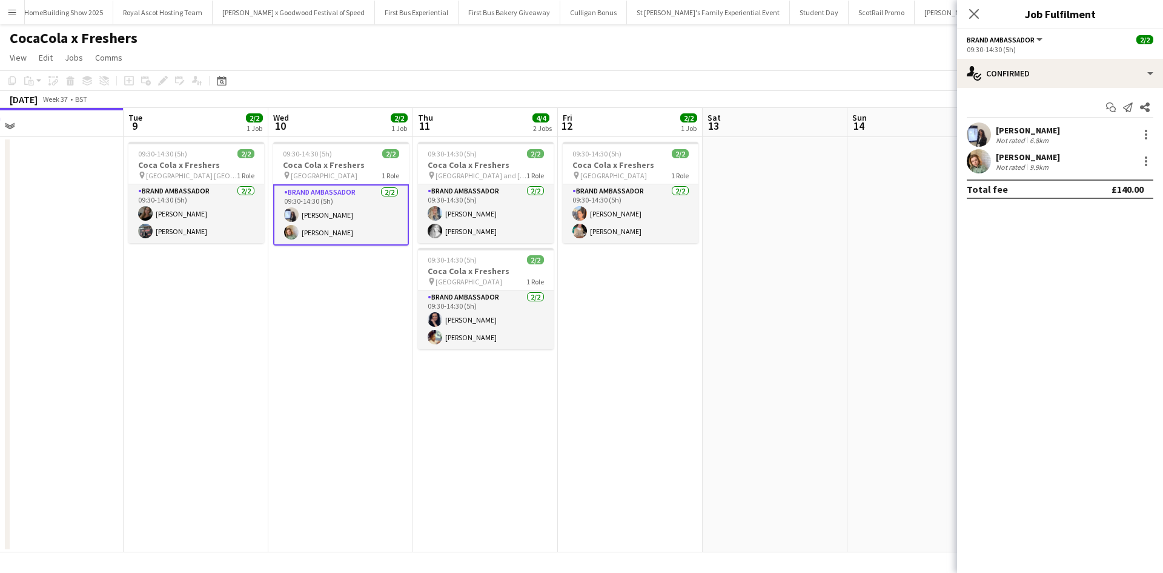
click at [1046, 129] on div "[PERSON_NAME]" at bounding box center [1028, 130] width 64 height 11
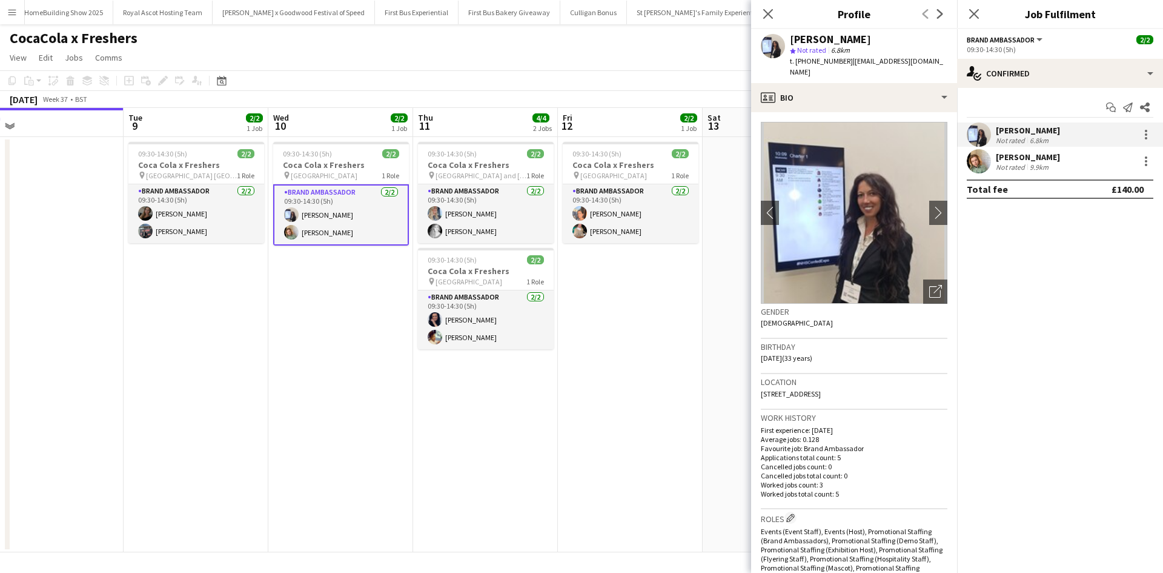
click at [17, 10] on button "Menu" at bounding box center [12, 12] width 24 height 24
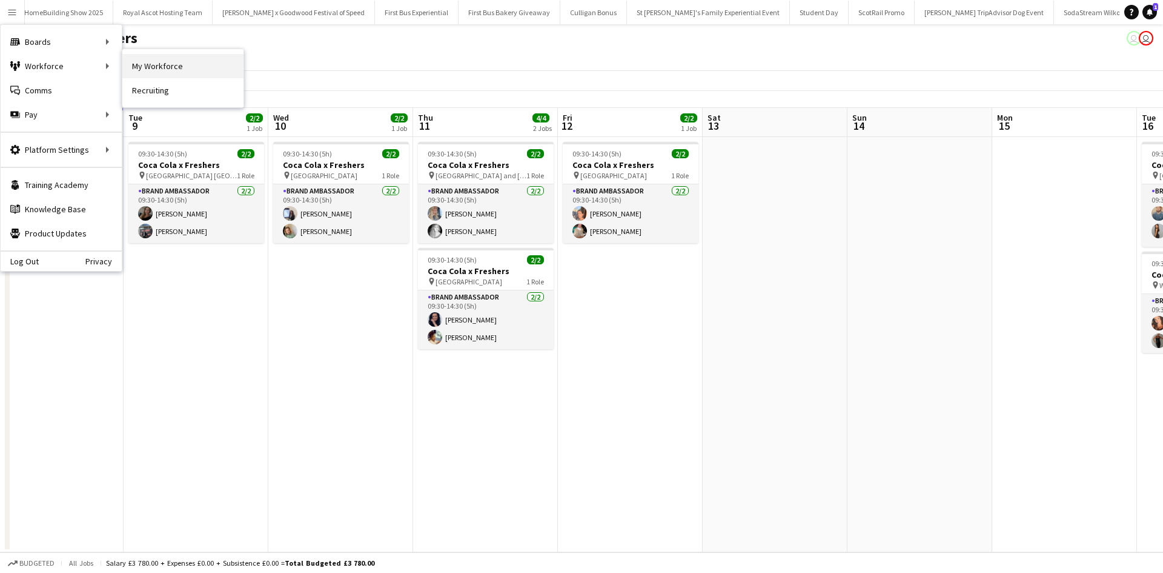
click at [188, 66] on link "My Workforce" at bounding box center [182, 66] width 121 height 24
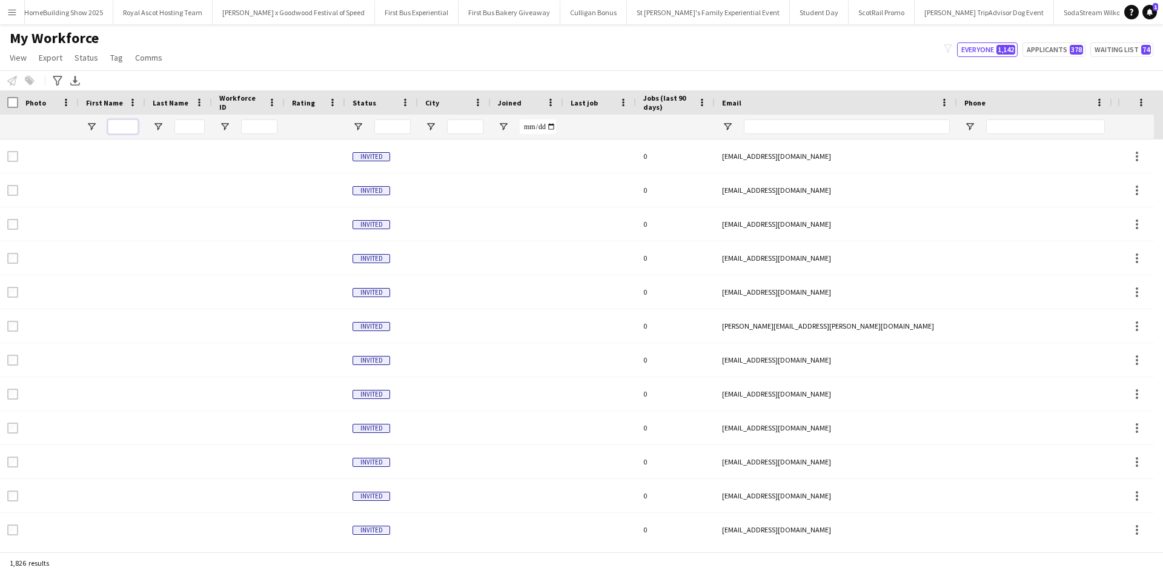
click at [121, 124] on input "First Name Filter Input" at bounding box center [123, 126] width 30 height 15
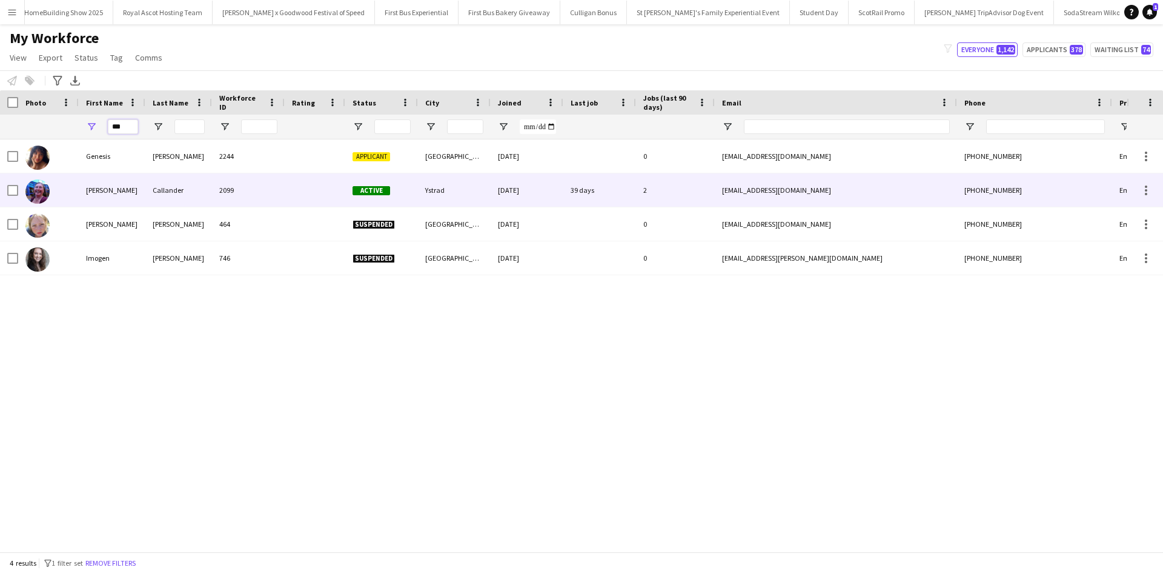
type input "***"
click at [110, 190] on div "[PERSON_NAME]" at bounding box center [112, 189] width 67 height 33
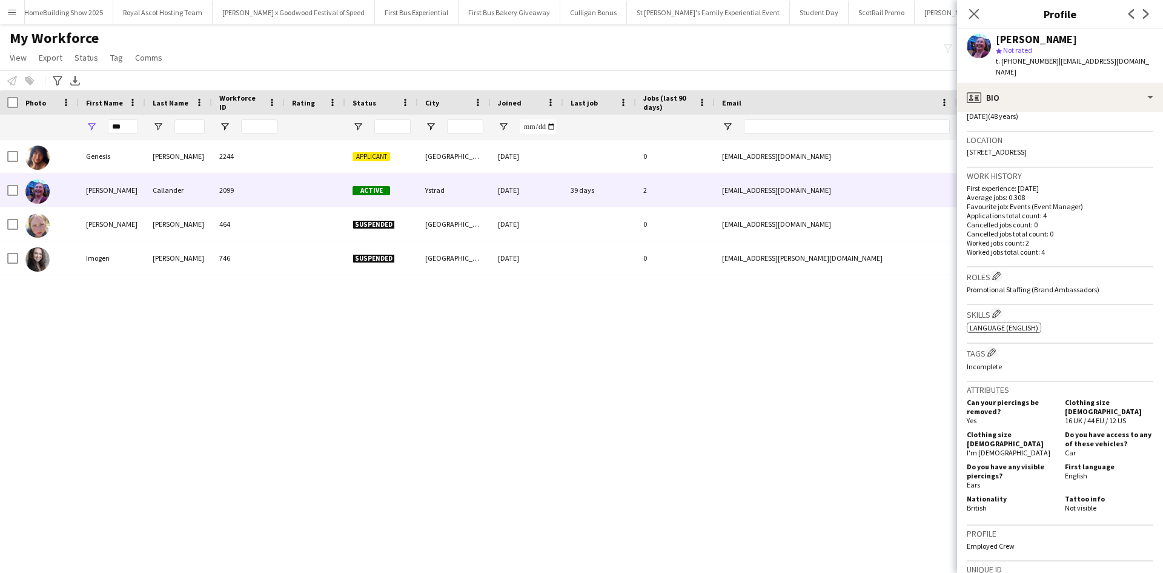
scroll to position [108, 0]
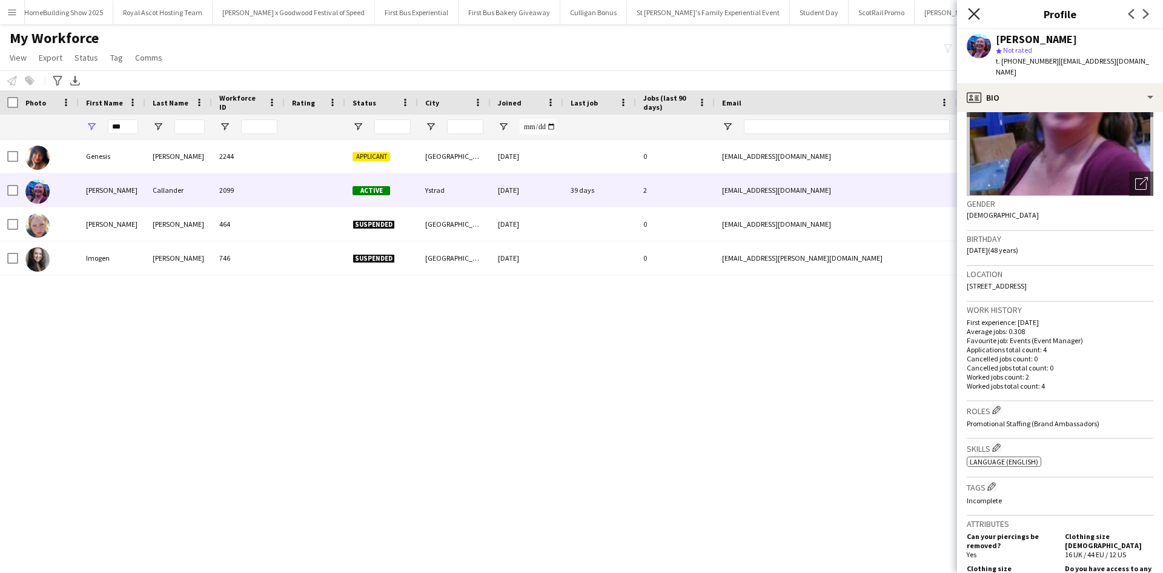
click at [977, 13] on icon "Close pop-in" at bounding box center [974, 14] width 12 height 12
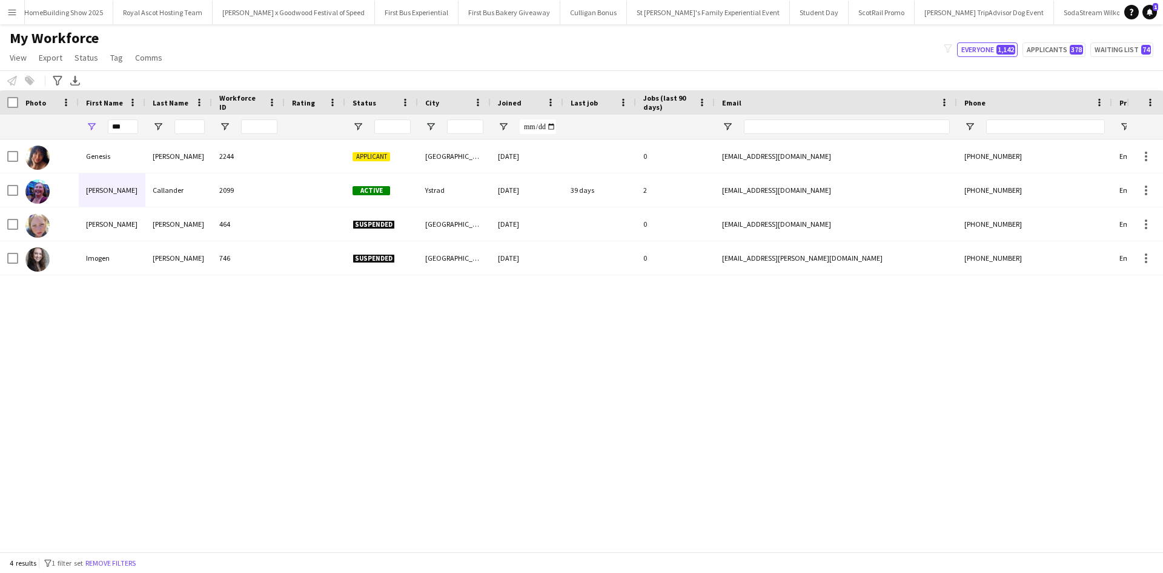
click at [736, 451] on div "Genesis [PERSON_NAME] 2244 Applicant Manchester [DATE] 0 [EMAIL_ADDRESS][DOMAIN…" at bounding box center [563, 340] width 1127 height 403
